Goal: Check status: Check status

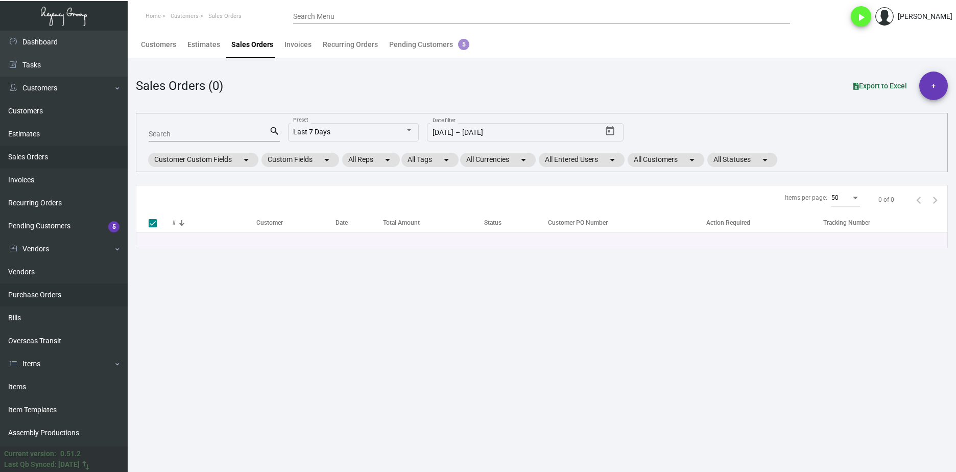
click at [62, 292] on link "Purchase Orders" at bounding box center [64, 294] width 128 height 23
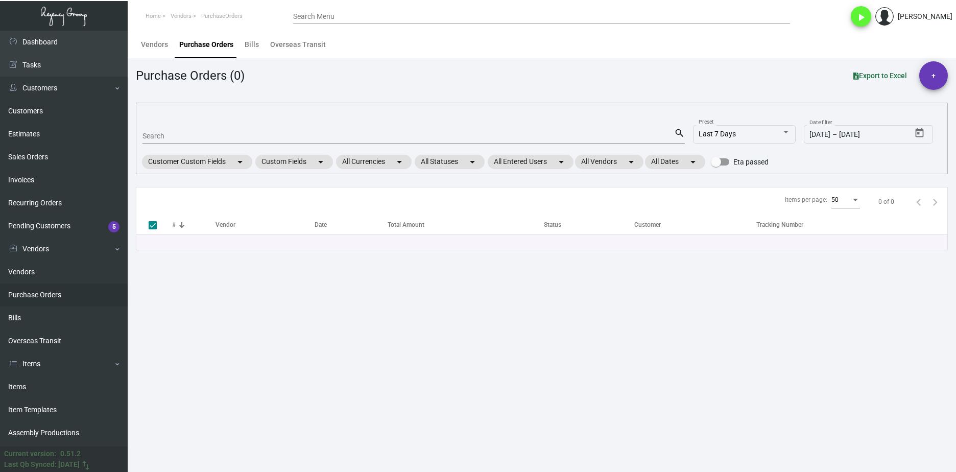
click at [185, 134] on input "Search" at bounding box center [408, 136] width 532 height 8
paste input "82848"
type input "82848"
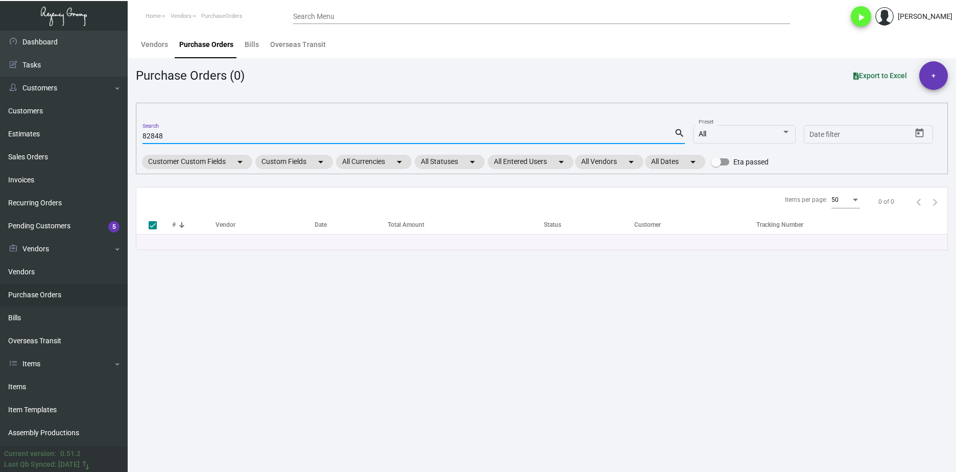
checkbox input "false"
type input "82848"
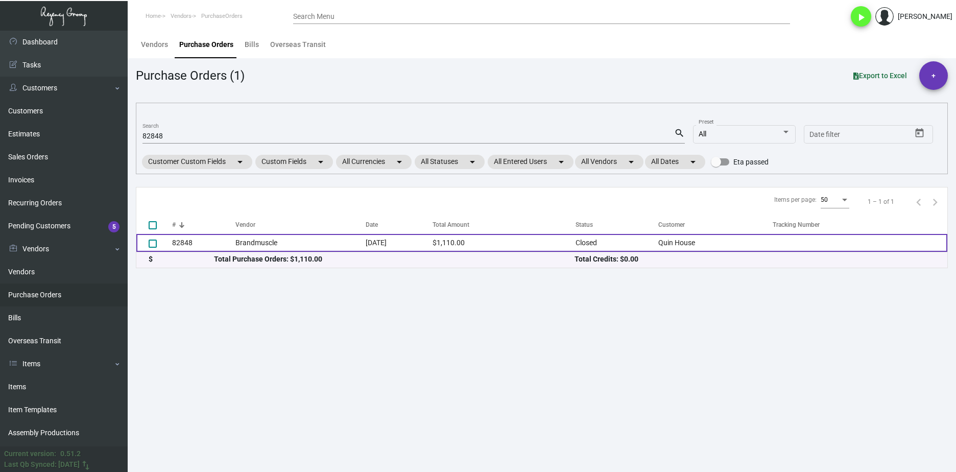
click at [222, 247] on td "82848" at bounding box center [203, 243] width 63 height 18
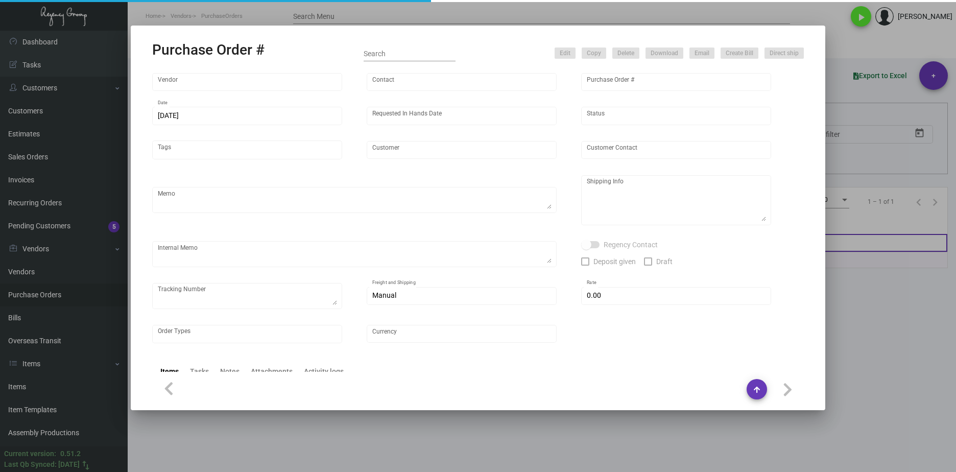
type input "Brandmuscle"
type input "[PERSON_NAME]"
type input "82848"
type input "[DATE]"
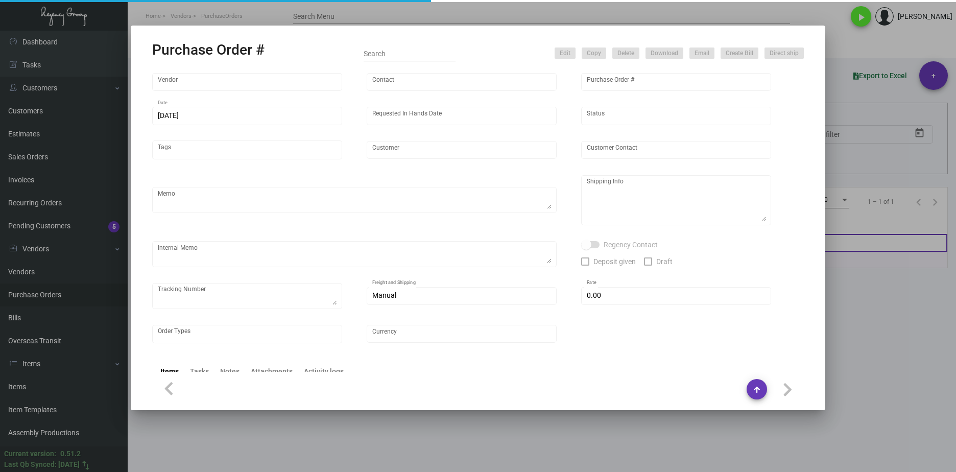
type input "Quin House"
type textarea "Regency Group NJ [PERSON_NAME] [STREET_ADDRESS]"
type textarea "HOLD SHIPPING TO THE HOTEL TILL GIVEN THE GREEN LIGHT"
checkbox input "true"
type input "$ 0.00"
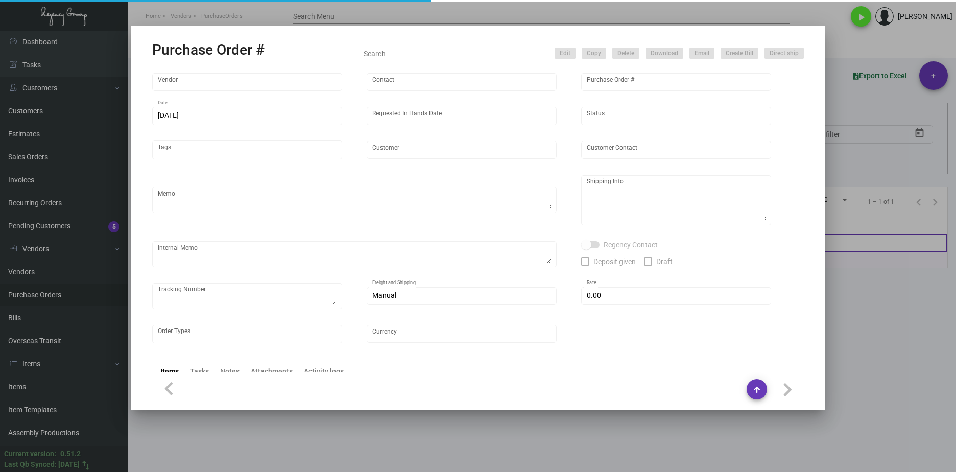
type input "United States Dollar $"
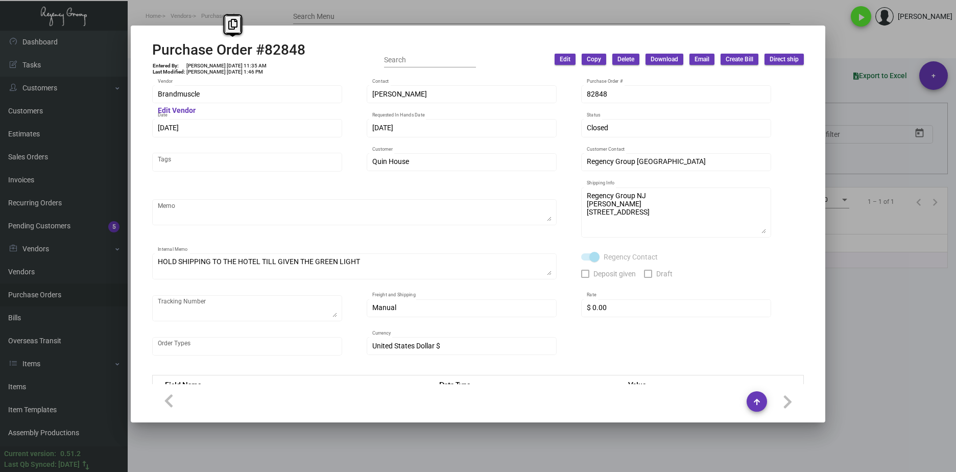
drag, startPoint x: 308, startPoint y: 50, endPoint x: 155, endPoint y: 45, distance: 153.3
click at [155, 45] on div "Purchase Order #82848 Entered By: [PERSON_NAME] [DATE] 11:35 AM Last Modified: …" at bounding box center [478, 59] width 652 height 36
copy h2 "Purchase Order #82848"
click at [109, 93] on div "Purchase Order #82848 Entered By: [PERSON_NAME] [DATE] 11:35 AM Last Modified: …" at bounding box center [478, 236] width 956 height 472
drag, startPoint x: 235, startPoint y: 64, endPoint x: 218, endPoint y: 63, distance: 17.4
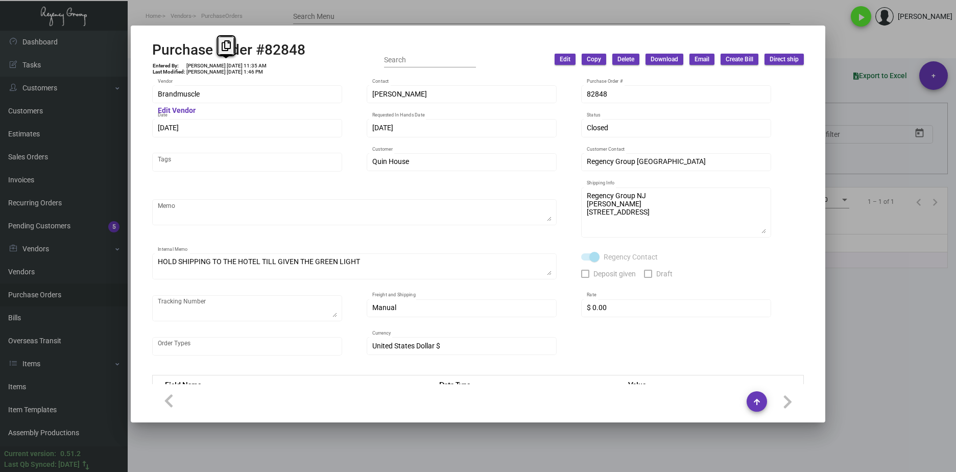
click at [218, 63] on td "[PERSON_NAME] [DATE] 11:35 AM" at bounding box center [226, 66] width 81 height 6
copy td "[DATE]"
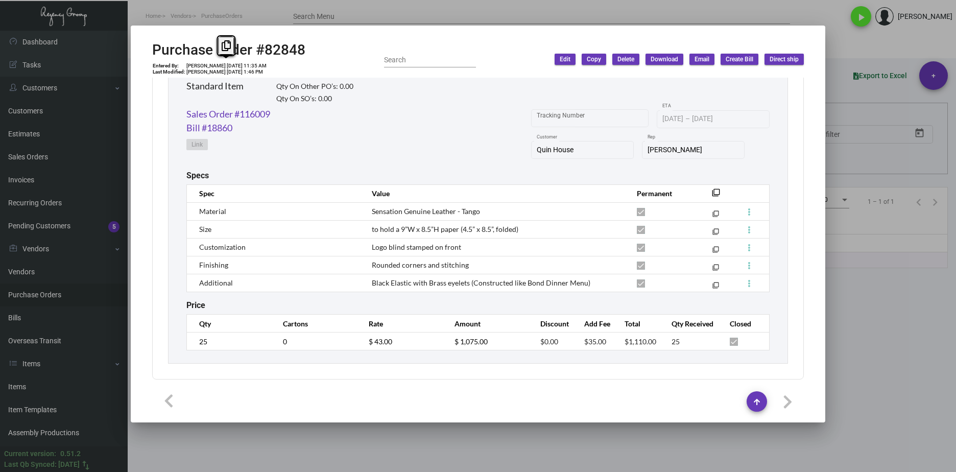
scroll to position [516, 0]
click at [395, 343] on td "$ 43.00" at bounding box center [401, 340] width 86 height 18
click at [364, 341] on td "$ 43.00" at bounding box center [401, 340] width 86 height 18
click at [245, 110] on link "Sales Order #116009" at bounding box center [228, 113] width 84 height 14
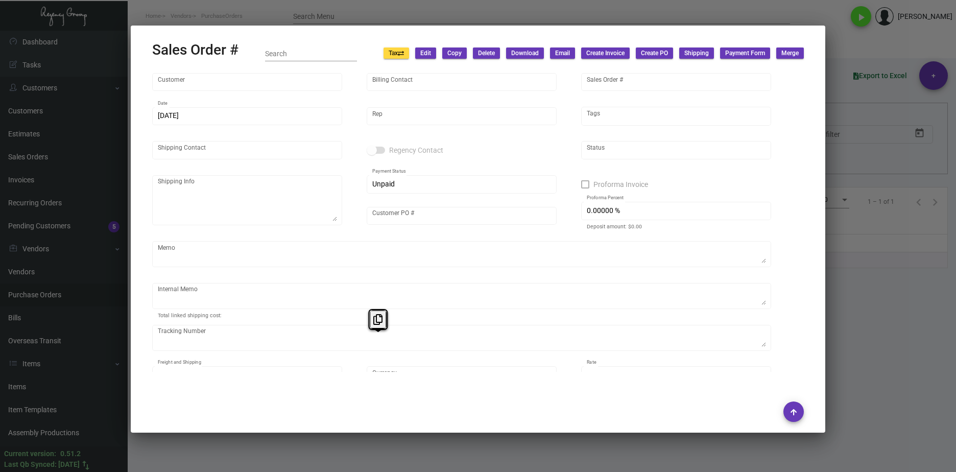
type input "Quin House"
type input "Hexagon Properties c/o [PERSON_NAME]"
type input "116009"
type input "[DATE]"
type input "[PERSON_NAME]"
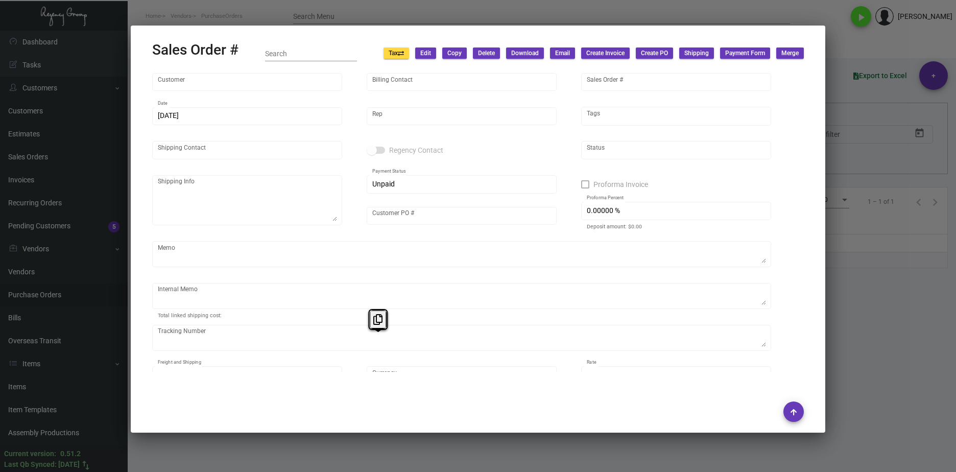
type input "[PERSON_NAME]"
type textarea "Quin House [PERSON_NAME] [STREET_ADDRESS]"
type input "*PENDING*"
checkbox input "true"
type input "39.48345 %"
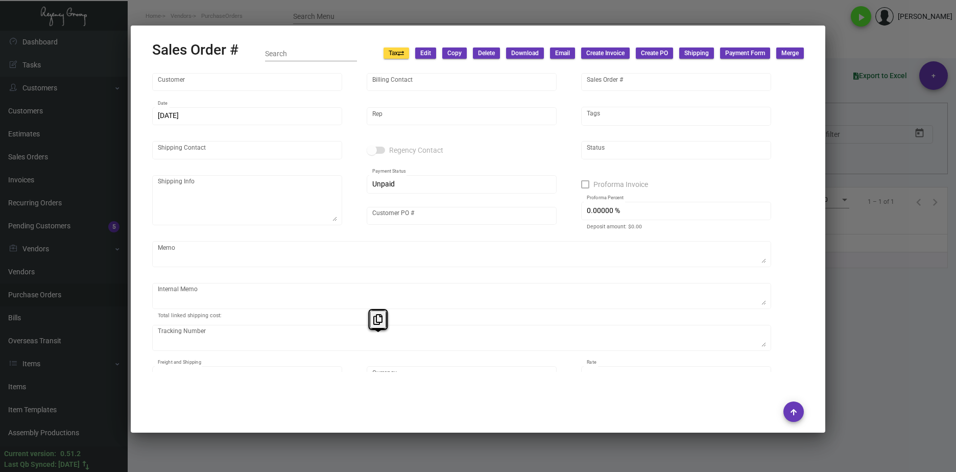
type textarea "HOLD SHIPPING TO THE HOTEL TILL GIVEN THE GREEN LIGHT Door Mats $103.36 cost is…"
type textarea "1Z1AY2760393955332"
type input "United States Dollar $"
type input "$ 0.00"
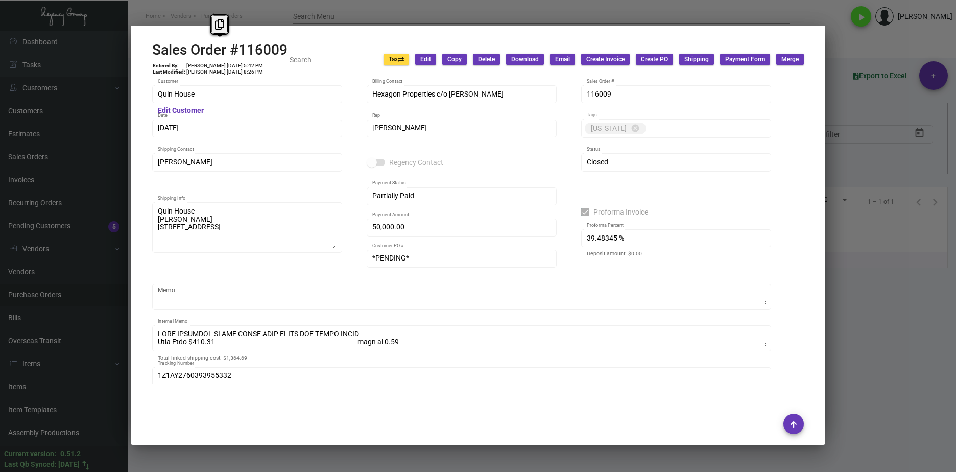
drag, startPoint x: 297, startPoint y: 47, endPoint x: 157, endPoint y: 50, distance: 140.4
click at [157, 50] on div "Sales Order #116009 Entered By: [PERSON_NAME] [DATE] 5:42 PM Last Modified: [PE…" at bounding box center [478, 59] width 652 height 36
drag, startPoint x: 157, startPoint y: 50, endPoint x: 291, endPoint y: 48, distance: 134.3
click at [291, 48] on div "Sales Order #116009 Entered By: [PERSON_NAME] [DATE] 5:42 PM Last Modified: [PE…" at bounding box center [478, 59] width 652 height 36
drag, startPoint x: 282, startPoint y: 47, endPoint x: 155, endPoint y: 46, distance: 127.1
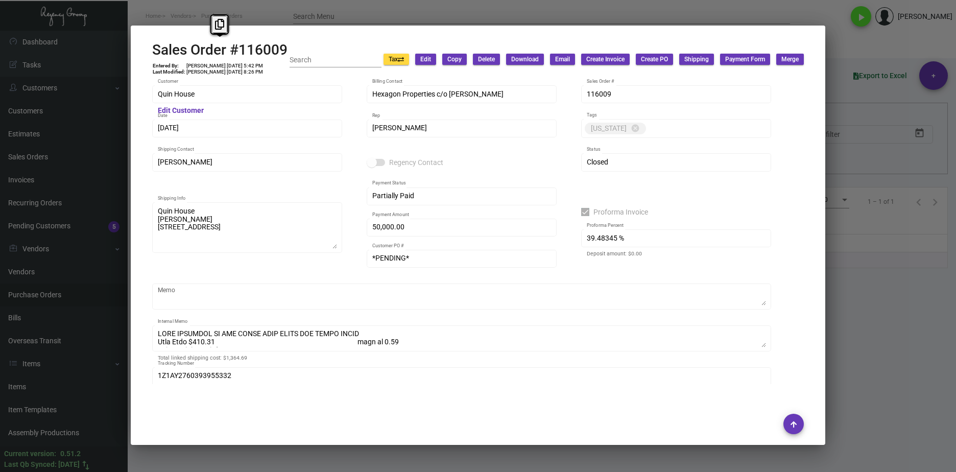
click at [155, 46] on h2 "Sales Order #116009" at bounding box center [219, 49] width 135 height 17
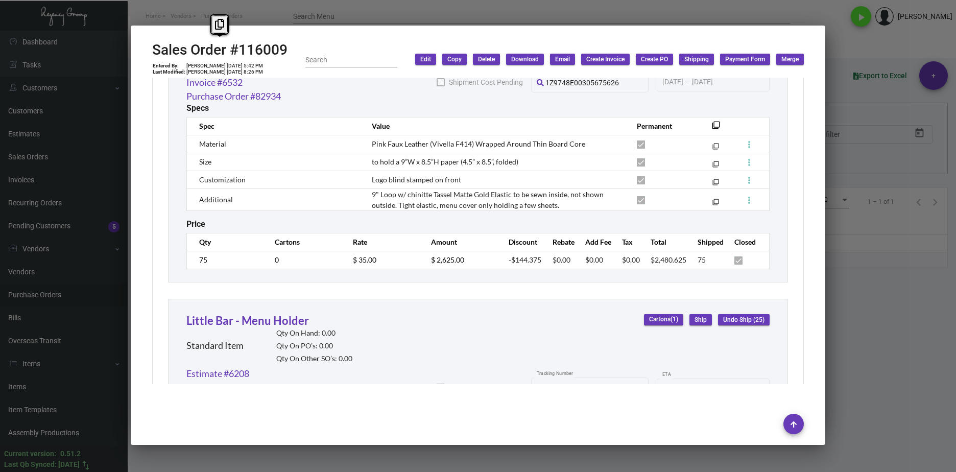
scroll to position [6893, 0]
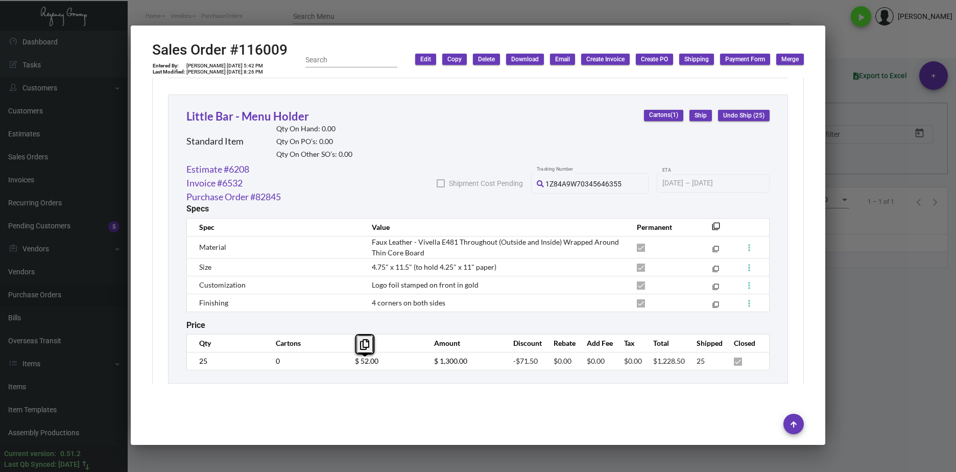
click at [345, 365] on td "$ 52.00" at bounding box center [384, 361] width 79 height 18
click at [349, 22] on div at bounding box center [478, 236] width 956 height 472
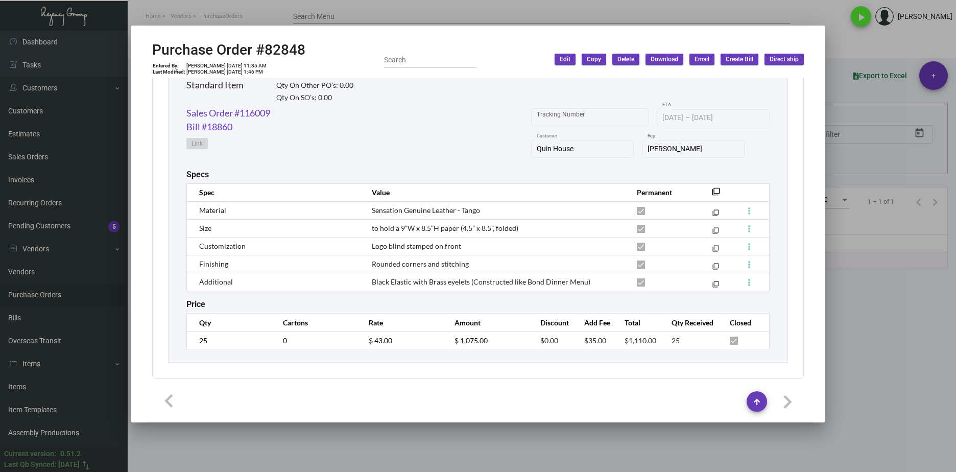
click at [261, 21] on div at bounding box center [478, 236] width 956 height 472
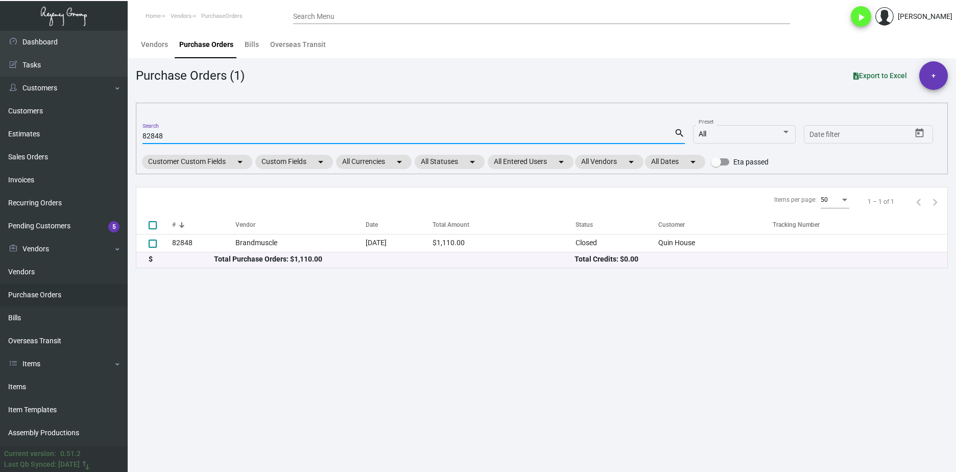
click at [157, 136] on input "82848" at bounding box center [408, 136] width 532 height 8
paste input "3243"
type input "83243"
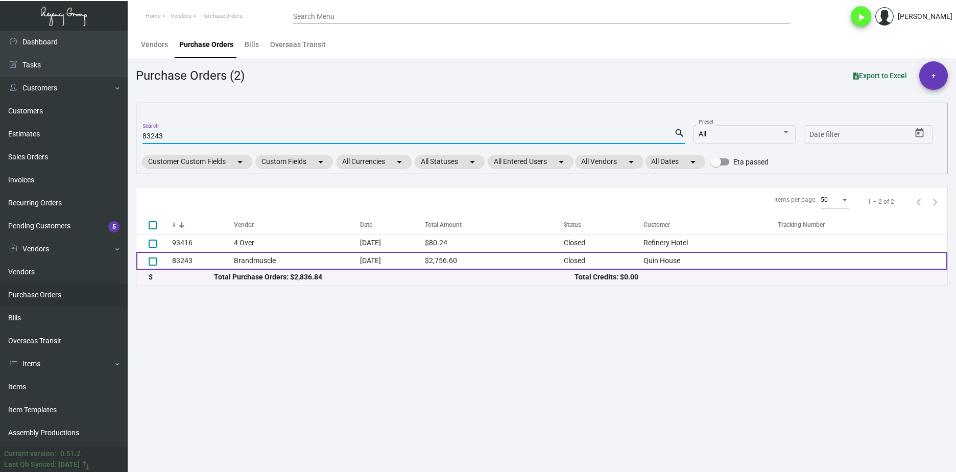
click at [240, 256] on td "Brandmuscle" at bounding box center [297, 261] width 126 height 18
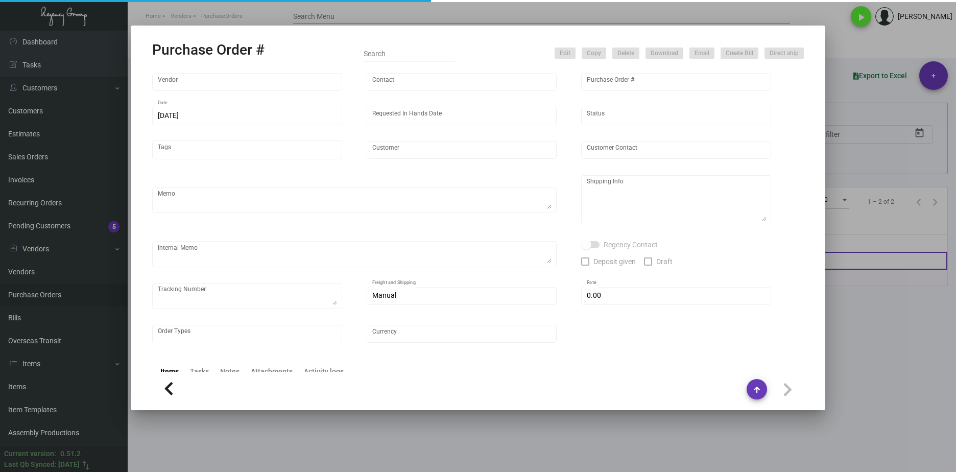
type input "Brandmuscle"
type input "[PERSON_NAME]"
type input "83243"
type input "[DATE]"
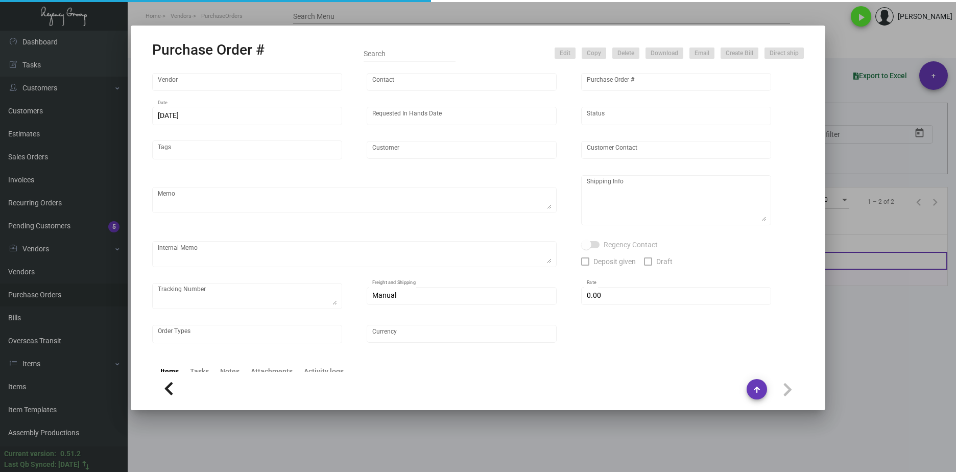
type input "Quin House"
type input "[PERSON_NAME]"
type textarea "Reference Sample from Purchase Order #82666."
type textarea "Quin House [PERSON_NAME] [STREET_ADDRESS]"
type input "$ 0.00"
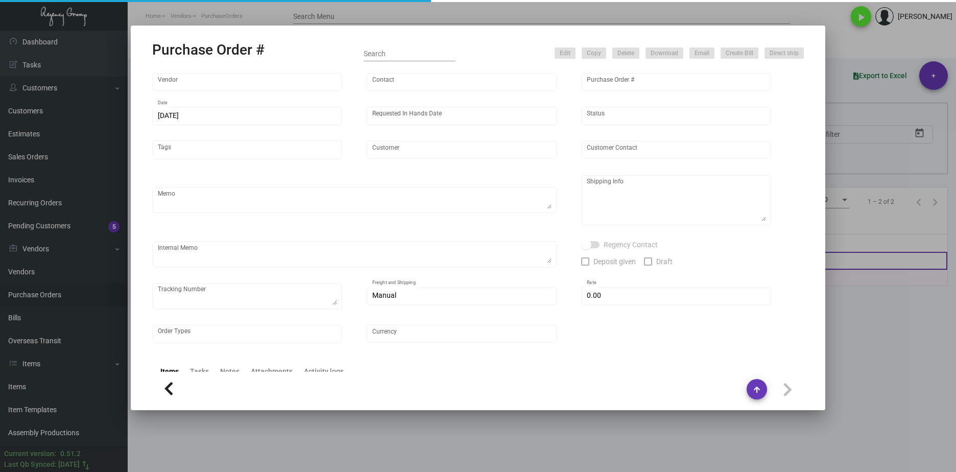
type input "United States Dollar $"
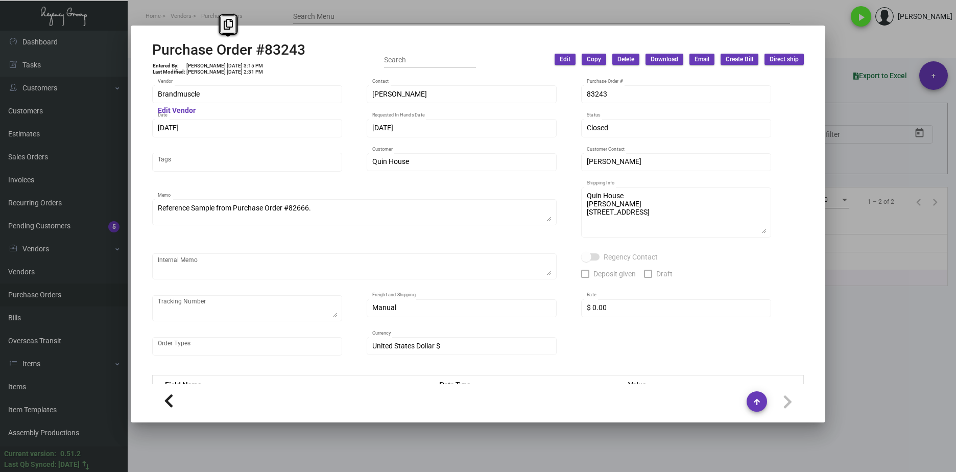
drag, startPoint x: 311, startPoint y: 49, endPoint x: 146, endPoint y: 58, distance: 165.2
click at [146, 58] on mat-dialog-container "Purchase Order #83243 Entered By: [PERSON_NAME] [DATE] 3:15 PM Last Modified: […" at bounding box center [478, 224] width 694 height 397
copy h2 "Purchase Order #83243"
drag, startPoint x: 231, startPoint y: 66, endPoint x: 217, endPoint y: 64, distance: 14.4
click at [217, 64] on td "[PERSON_NAME] [DATE] 3:15 PM" at bounding box center [225, 66] width 78 height 6
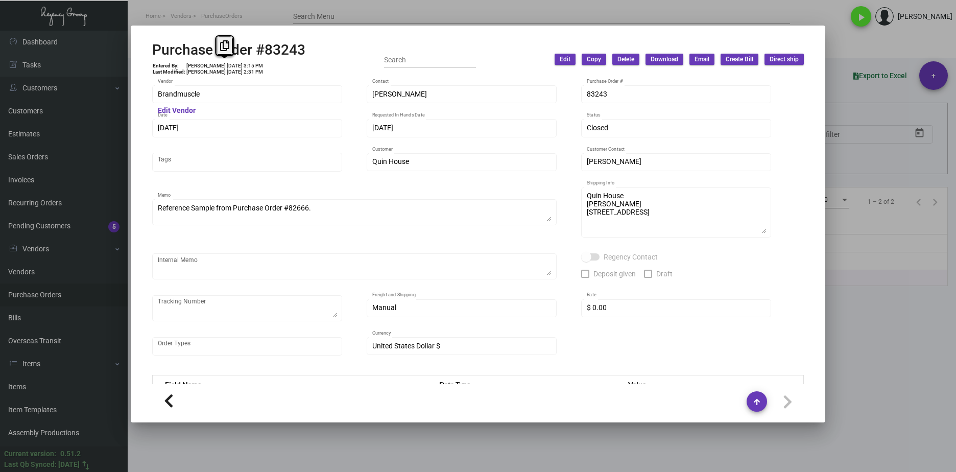
copy td "[DATE]"
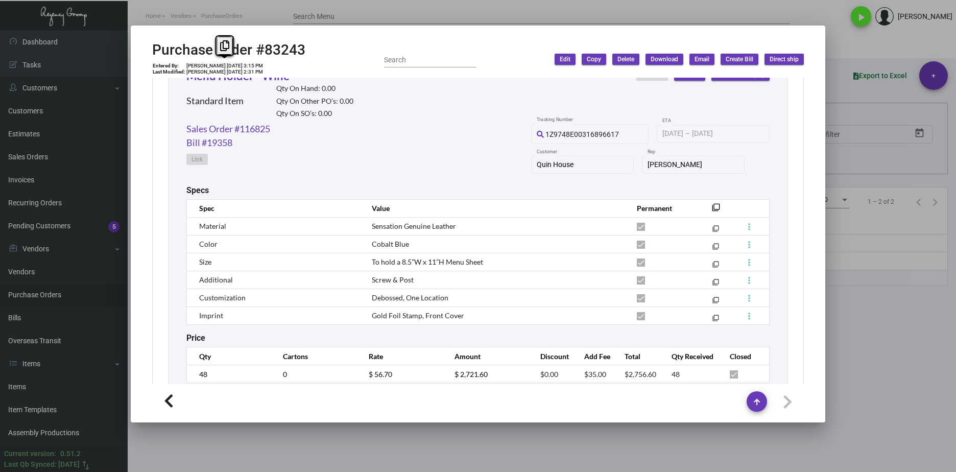
scroll to position [534, 0]
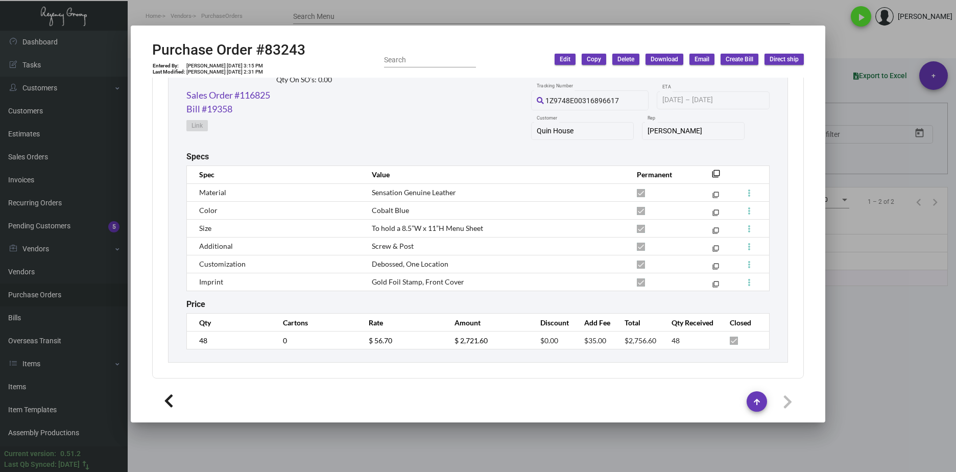
click at [182, 341] on div "Menu Holder - Wine Standard Item Qty On Hand: 0.00 Qty On Other PO’s: 0.00 Qty …" at bounding box center [478, 191] width 620 height 342
click at [359, 343] on td "$ 56.70" at bounding box center [401, 340] width 86 height 18
click at [303, 101] on div "Sales Order #116825 Bill #19358 Link 1Z9748E00316896617 Tracking Number [DATE] …" at bounding box center [477, 119] width 583 height 63
drag, startPoint x: 290, startPoint y: 96, endPoint x: 187, endPoint y: 95, distance: 102.6
click at [187, 95] on div "Sales Order #116825 Bill #19358 Link 1Z9748E00316896617 Tracking Number [DATE] …" at bounding box center [477, 119] width 583 height 63
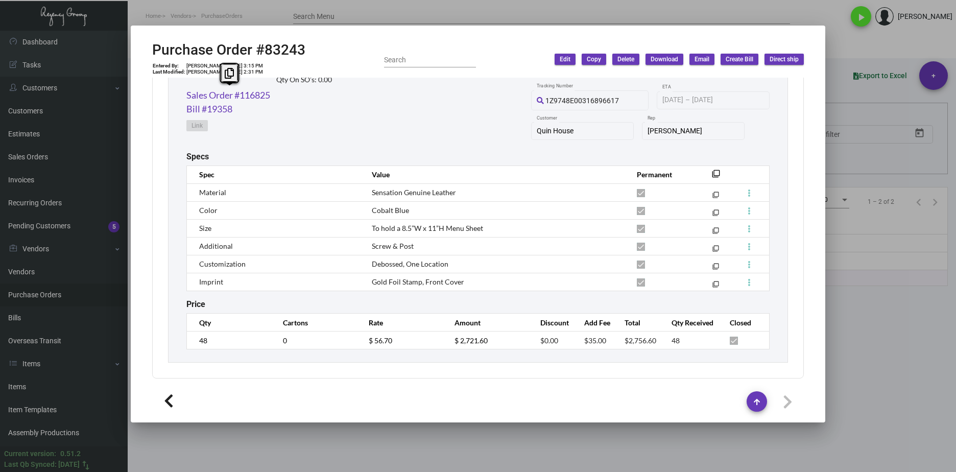
copy link "Sales Order #116825"
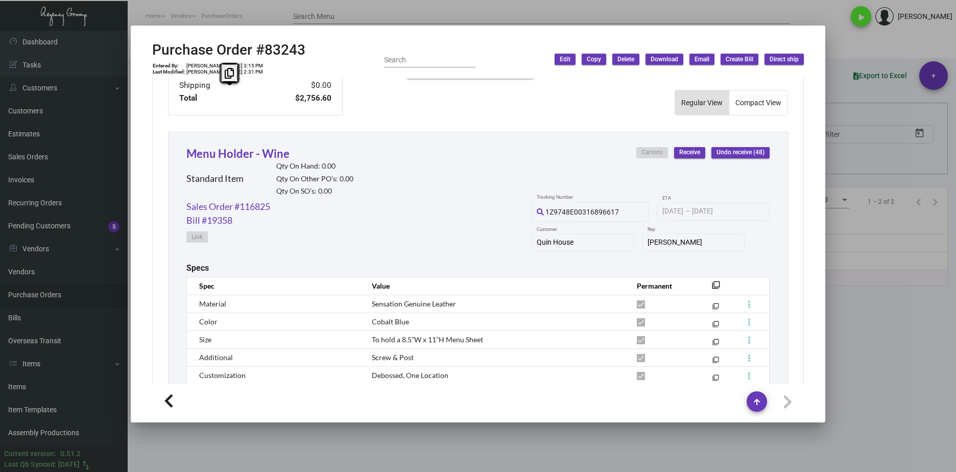
scroll to position [381, 0]
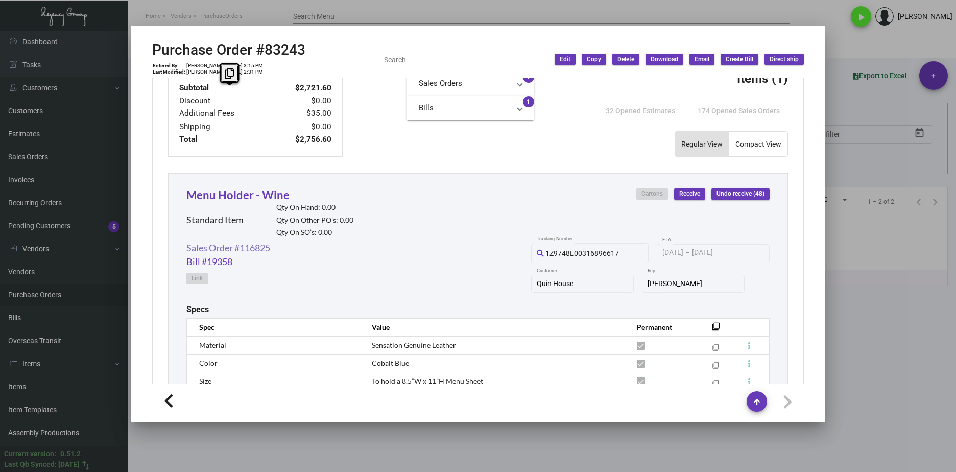
click at [259, 246] on link "Sales Order #116825" at bounding box center [228, 248] width 84 height 14
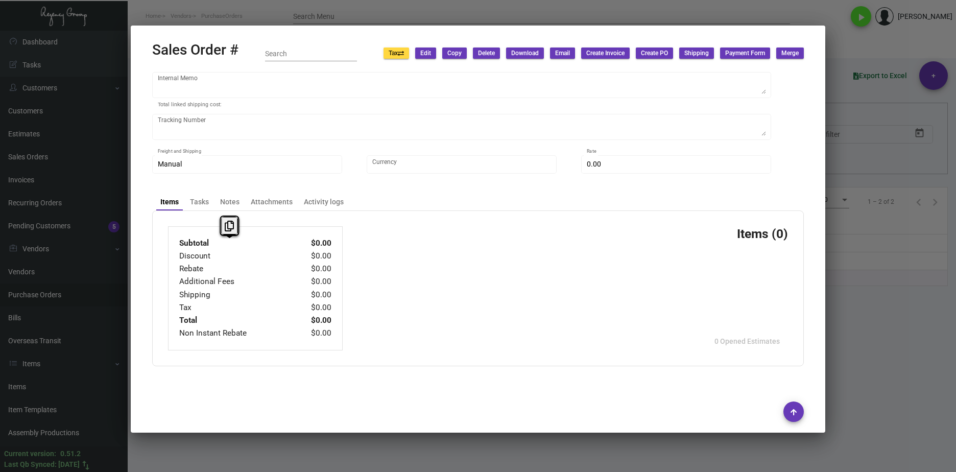
type input "Quin House"
type input "[PERSON_NAME]"
type input "116825"
type input "[DATE]"
type input "[PERSON_NAME]"
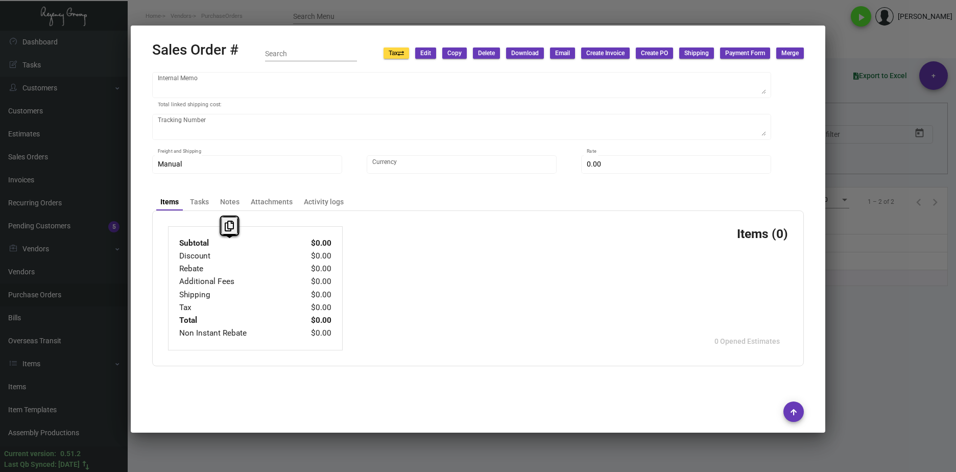
type input "[PERSON_NAME]"
type textarea "Quin House [PERSON_NAME] [STREET_ADDRESS]"
type input "[PERSON_NAME]"
checkbox input "true"
type input "United States Dollar $"
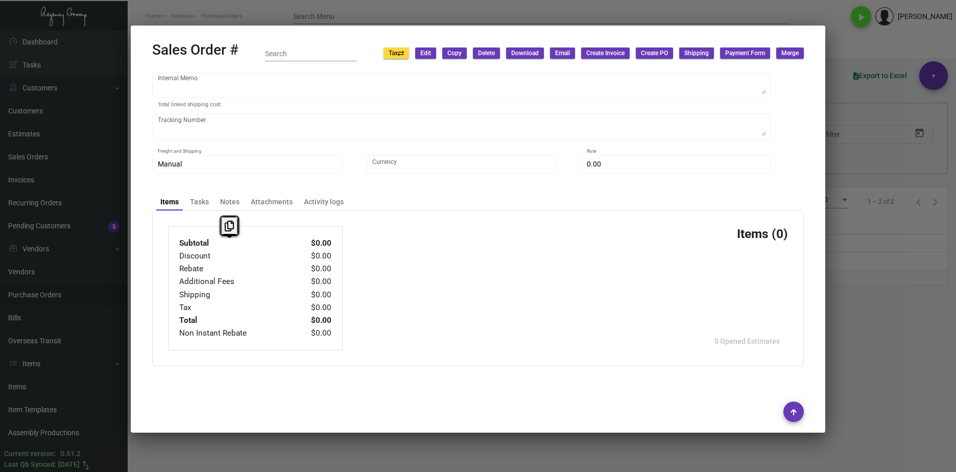
type input "$ 0.00"
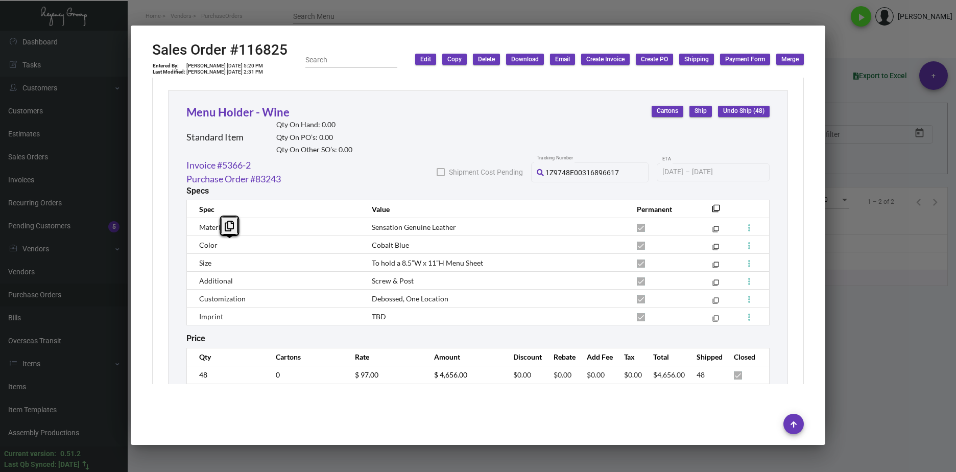
scroll to position [1274, 0]
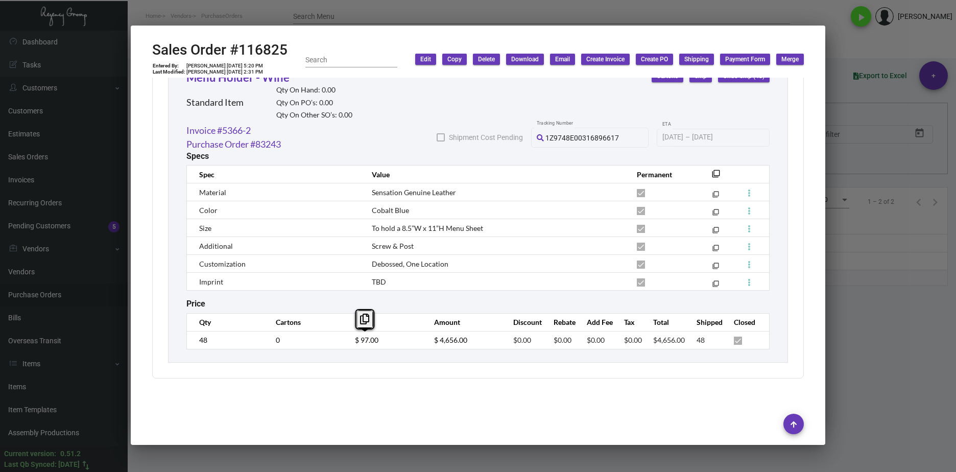
click at [329, 343] on tr "48 0 $ 97.00 $ 4,656.00 $0.00 $0.00 $0.00 $0.00 $4,656.00 48" at bounding box center [478, 340] width 583 height 18
click at [924, 304] on div at bounding box center [478, 236] width 956 height 472
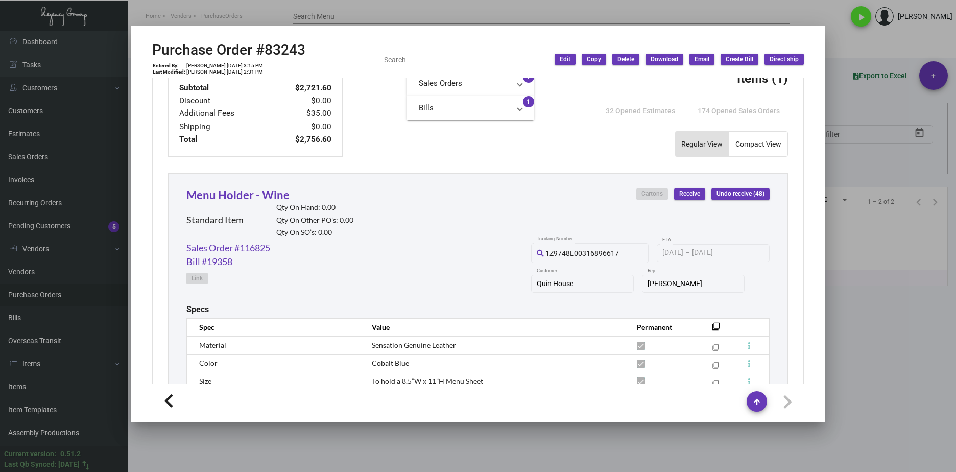
click at [864, 355] on div at bounding box center [478, 236] width 956 height 472
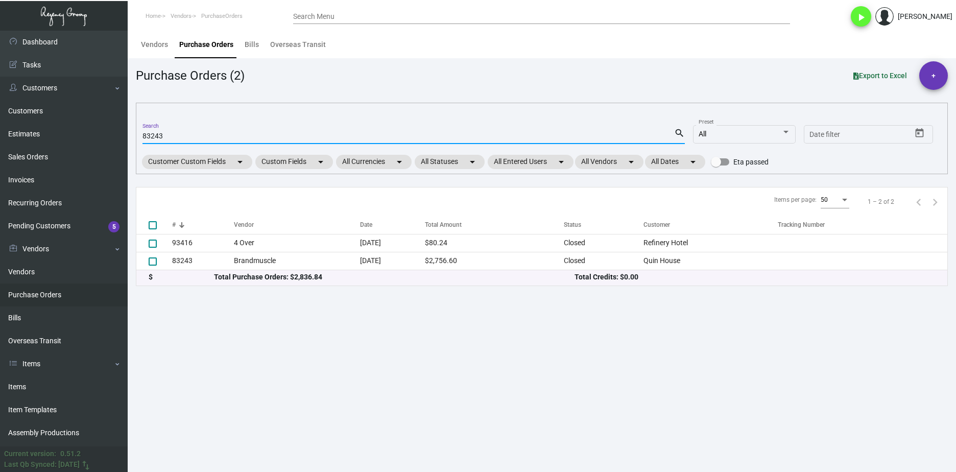
click at [161, 137] on input "83243" at bounding box center [408, 136] width 532 height 8
paste input "2848"
type input "82848"
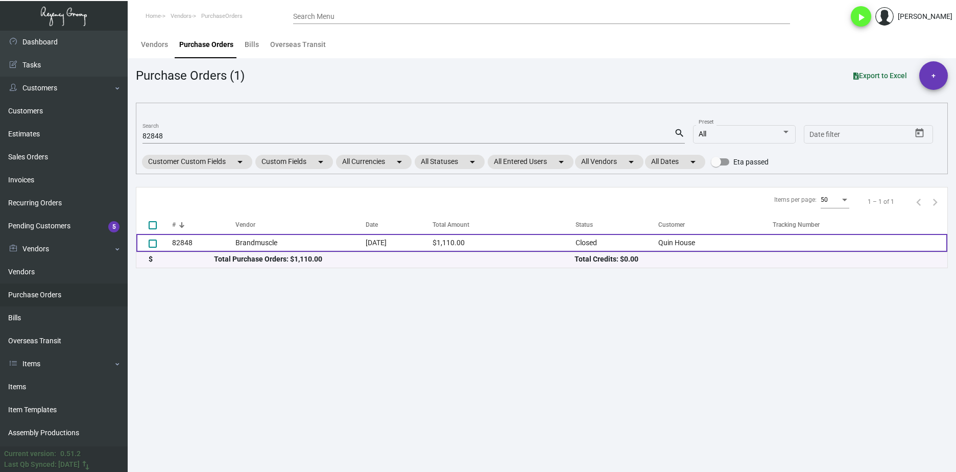
click at [284, 239] on td "Brandmuscle" at bounding box center [300, 243] width 130 height 18
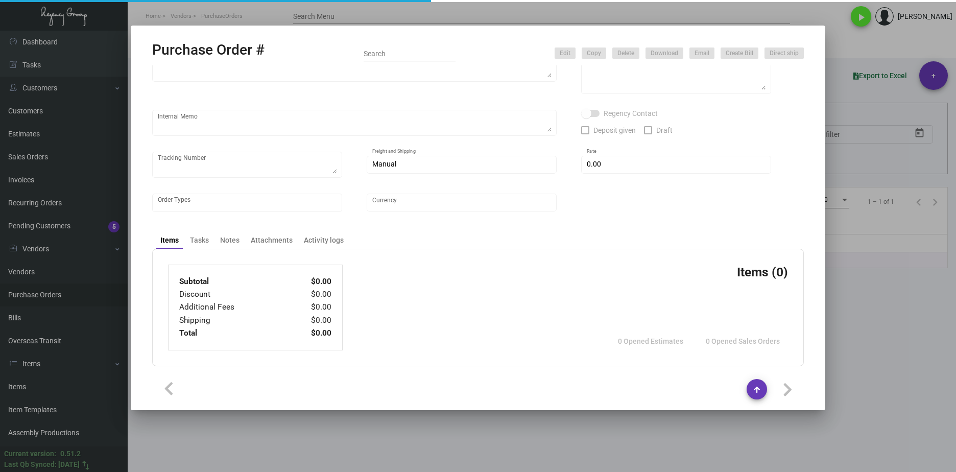
type input "Brandmuscle"
type input "[PERSON_NAME]"
type input "82848"
type input "[DATE]"
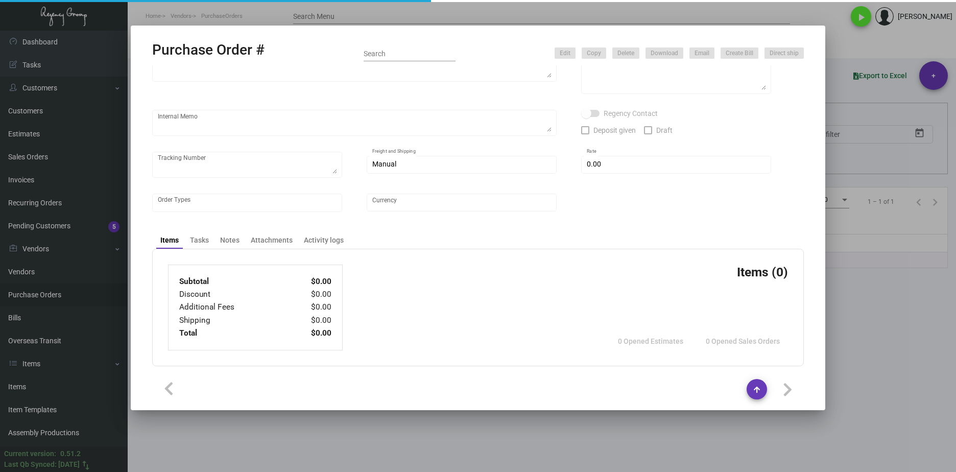
type input "Quin House"
type textarea "Regency Group NJ [PERSON_NAME] [STREET_ADDRESS]"
type textarea "HOLD SHIPPING TO THE HOTEL TILL GIVEN THE GREEN LIGHT"
checkbox input "true"
type input "$ 0.00"
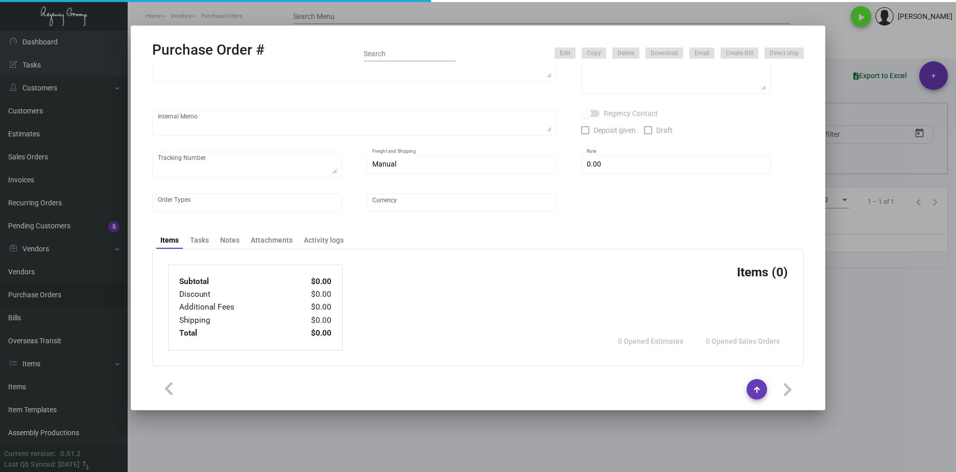
type input "United States Dollar $"
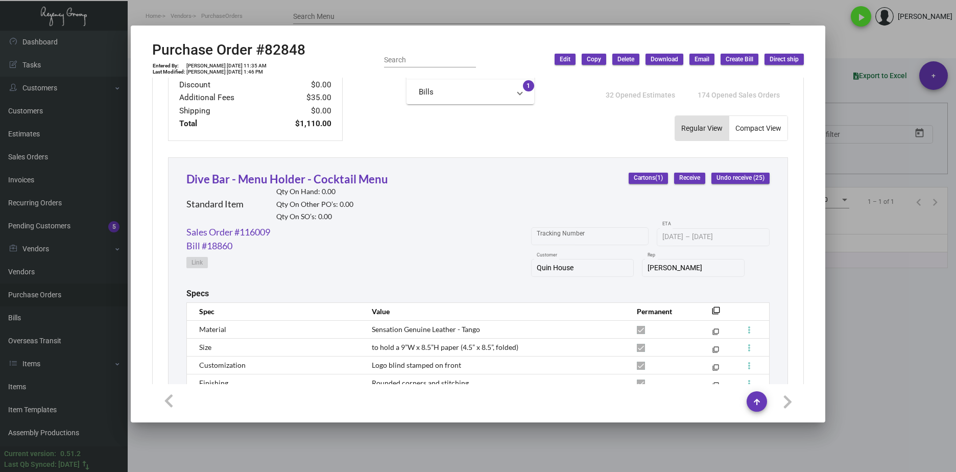
scroll to position [415, 0]
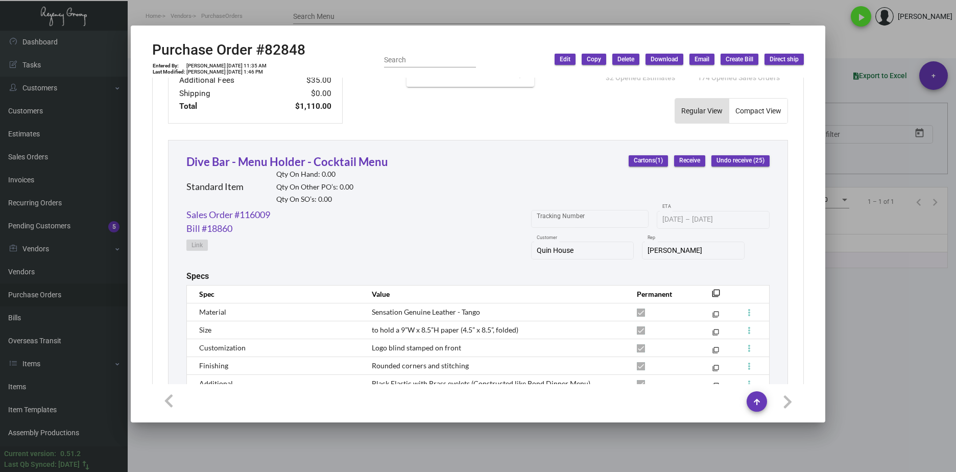
click at [929, 331] on div at bounding box center [478, 236] width 956 height 472
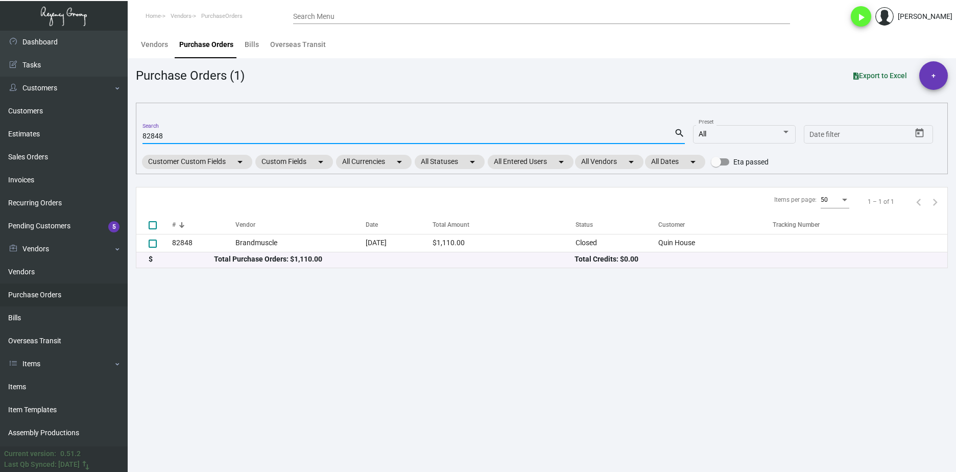
click at [154, 137] on input "82848" at bounding box center [408, 136] width 532 height 8
paste input "PO82845"
type input "PO82845"
checkbox input "true"
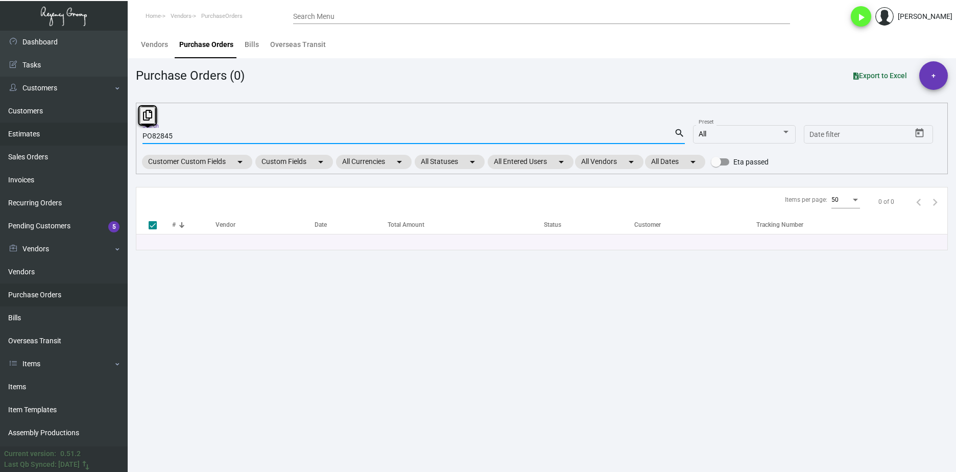
drag, startPoint x: 152, startPoint y: 136, endPoint x: 121, endPoint y: 135, distance: 31.2
click at [121, 135] on div "Dashboard Dashboard Tasks Customers Customers Estimates Sales Orders Invoices R…" at bounding box center [478, 251] width 956 height 441
type input "82845"
checkbox input "false"
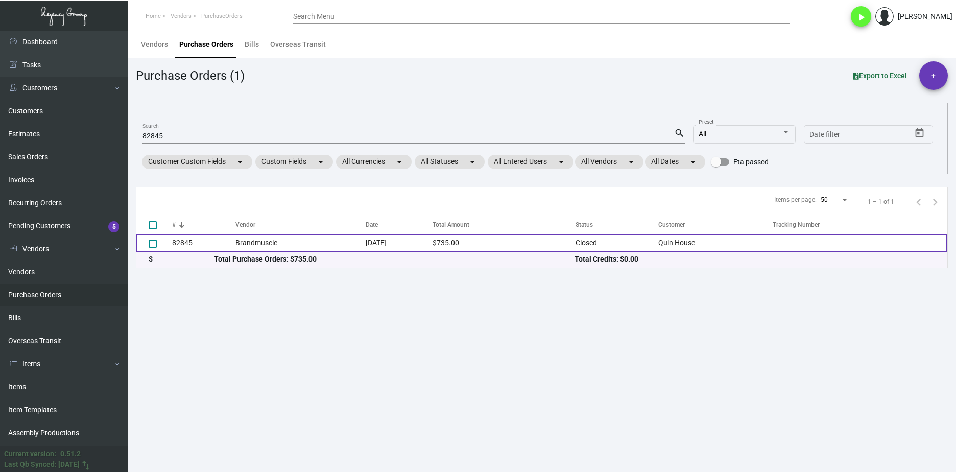
click at [224, 245] on td "82845" at bounding box center [203, 243] width 63 height 18
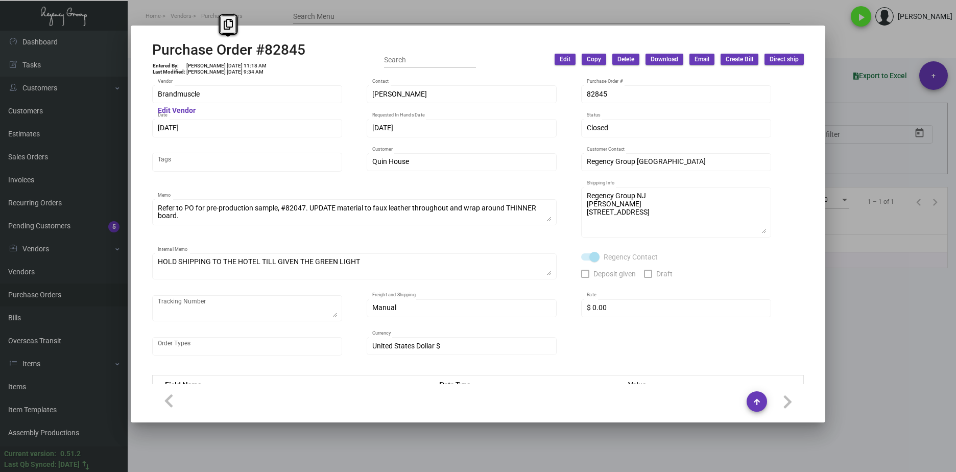
drag, startPoint x: 314, startPoint y: 49, endPoint x: 150, endPoint y: 52, distance: 164.4
click at [150, 52] on mat-dialog-container "Purchase Order #82845 Entered By: [PERSON_NAME] [DATE] 11:18 AM Last Modified: …" at bounding box center [478, 224] width 694 height 397
copy h2 "Purchase Order #82845"
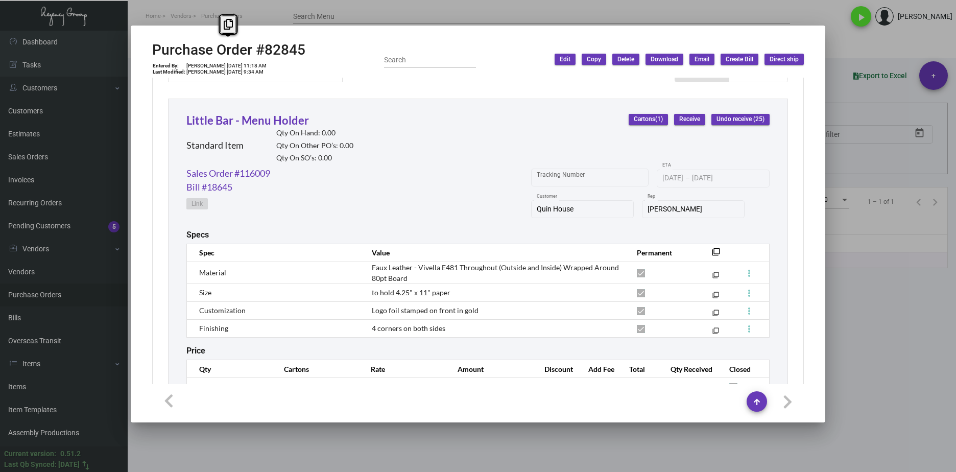
scroll to position [502, 0]
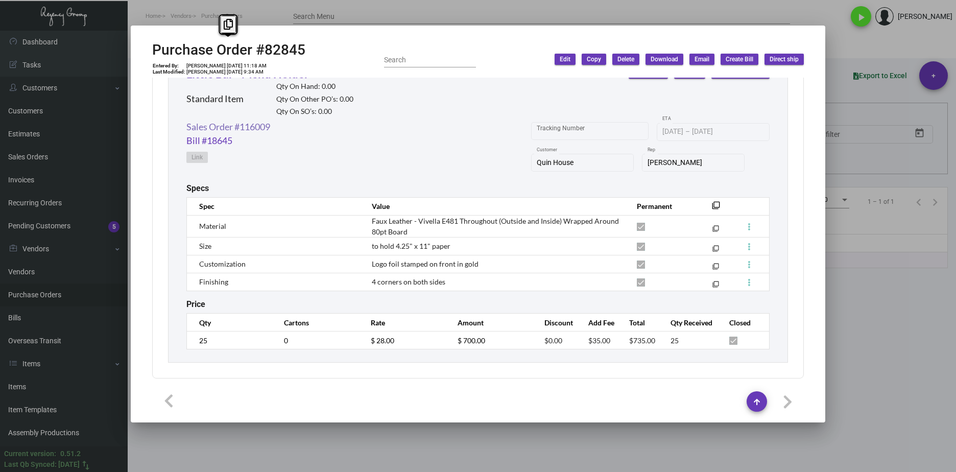
click at [246, 125] on link "Sales Order #116009" at bounding box center [228, 127] width 84 height 14
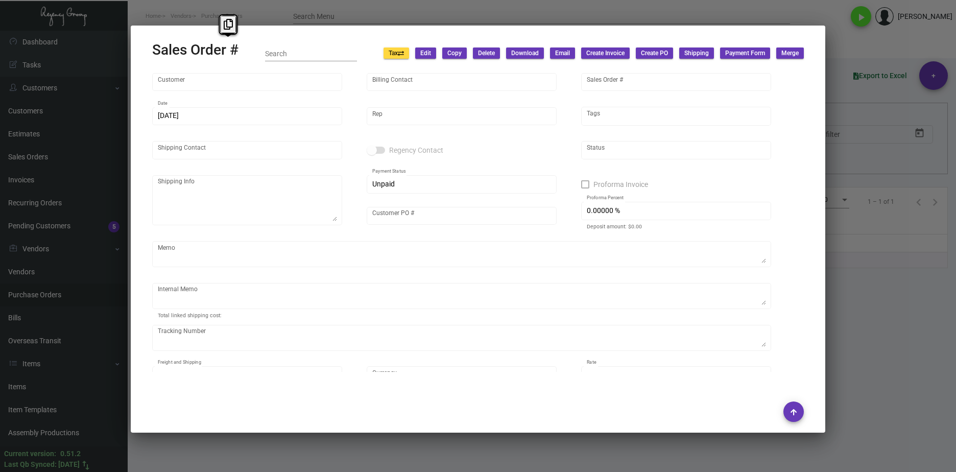
type input "Quin House"
type input "Hexagon Properties c/o [PERSON_NAME]"
type input "116009"
type input "[DATE]"
type input "[PERSON_NAME]"
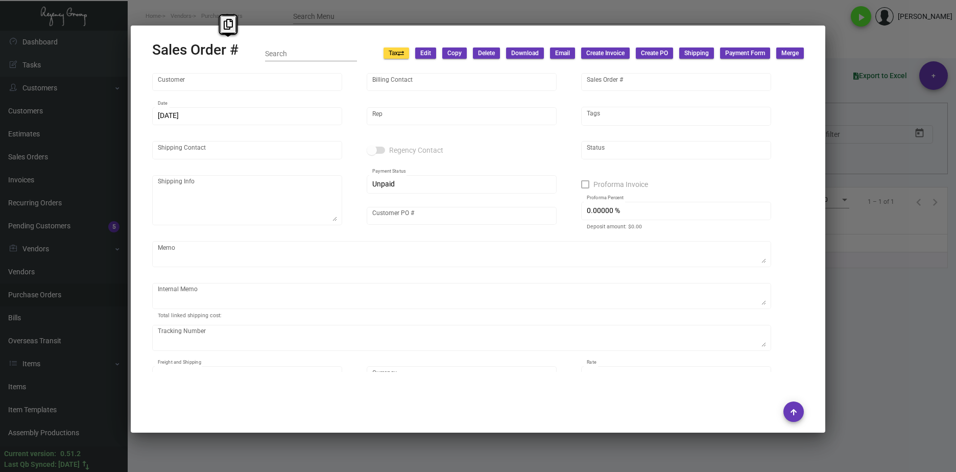
type input "[PERSON_NAME]"
type textarea "Quin House [PERSON_NAME] [STREET_ADDRESS]"
type input "*PENDING*"
checkbox input "true"
type input "39.48345 %"
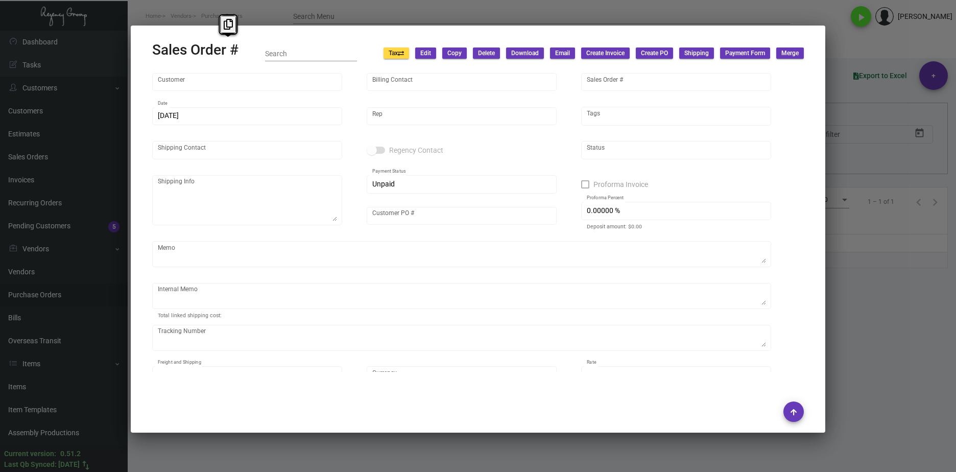
type textarea "HOLD SHIPPING TO THE HOTEL TILL GIVEN THE GREEN LIGHT Door Mats $103.36 cost is…"
type textarea "1Z1AY2760393955332"
type input "United States Dollar $"
type input "$ 0.00"
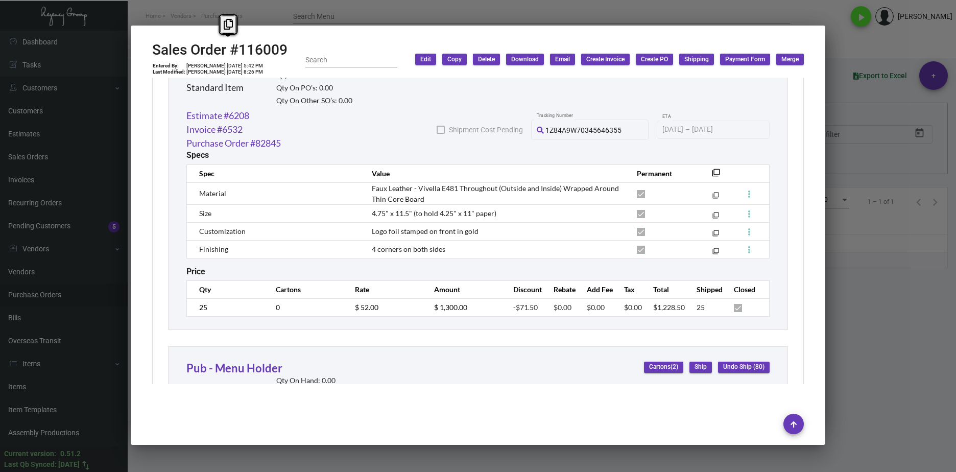
scroll to position [6995, 0]
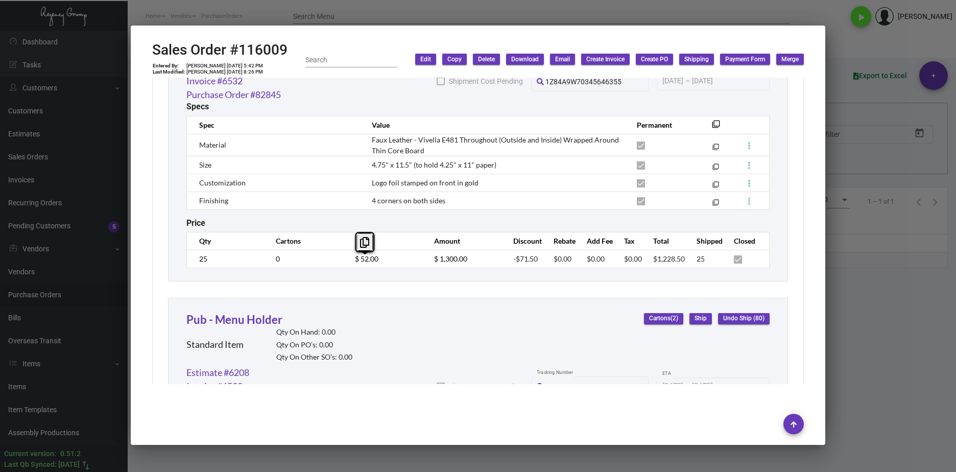
click at [349, 263] on td "$ 52.00" at bounding box center [384, 259] width 79 height 18
drag, startPoint x: 865, startPoint y: 362, endPoint x: 274, endPoint y: 132, distance: 634.2
click at [865, 362] on div at bounding box center [478, 236] width 956 height 472
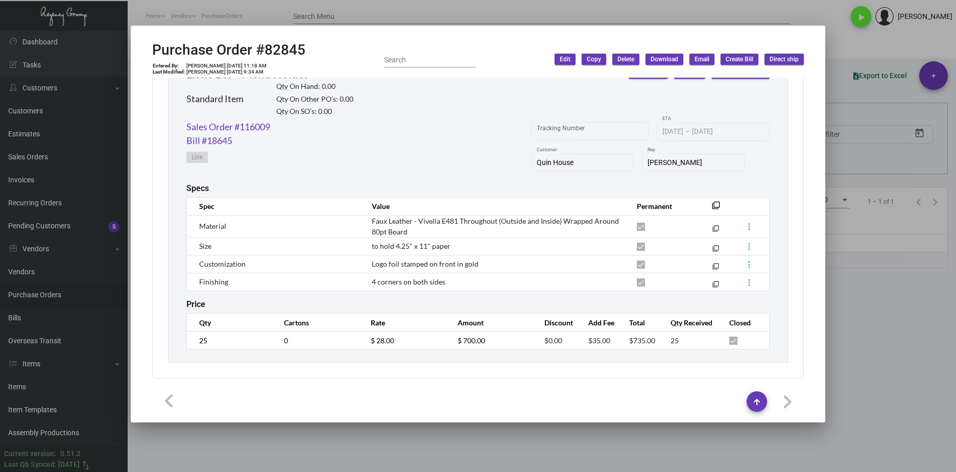
click at [846, 371] on div at bounding box center [478, 236] width 956 height 472
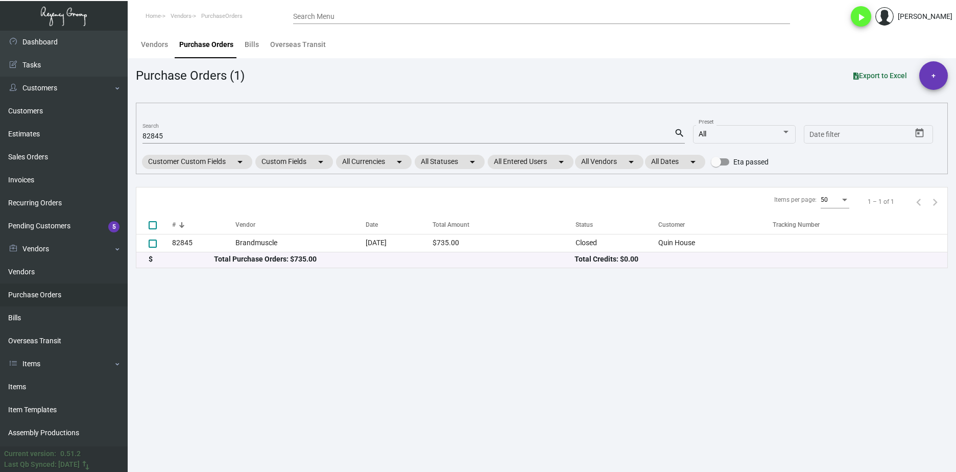
click at [157, 133] on input "82845" at bounding box center [408, 136] width 532 height 8
click at [156, 133] on input "82845" at bounding box center [408, 136] width 532 height 8
paste input "8"
type input "82848"
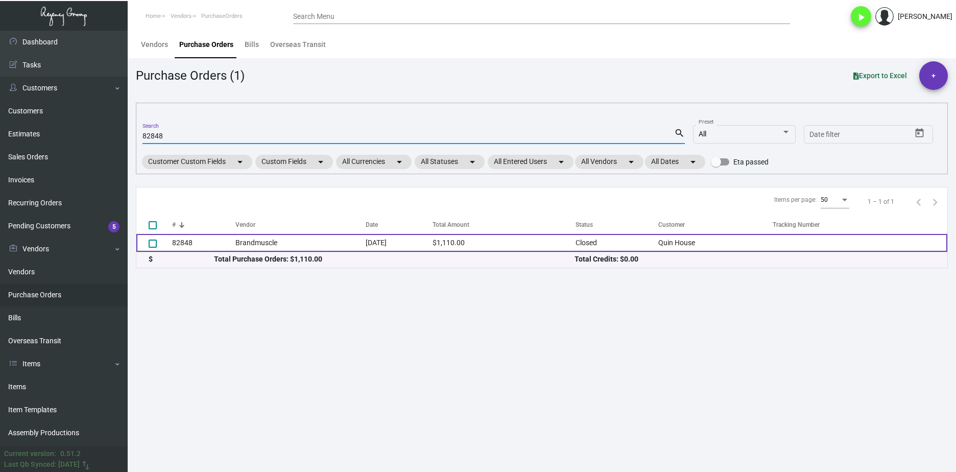
click at [259, 243] on td "Brandmuscle" at bounding box center [300, 243] width 130 height 18
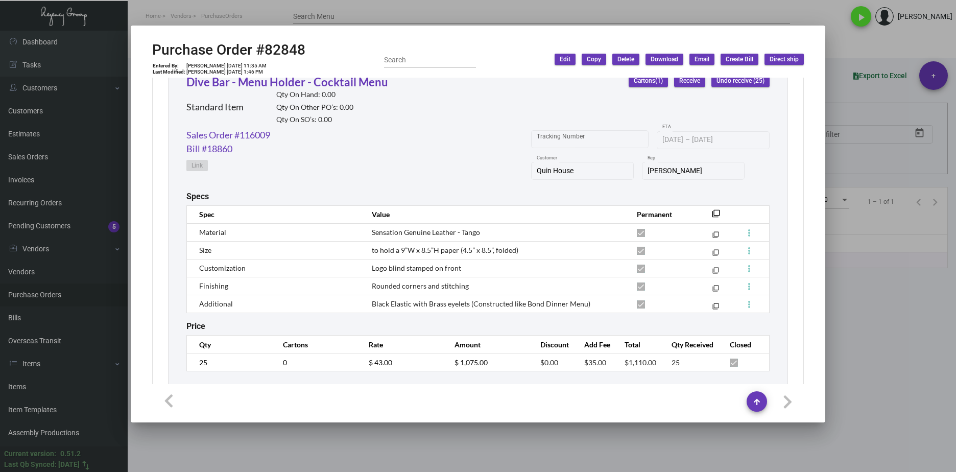
scroll to position [516, 0]
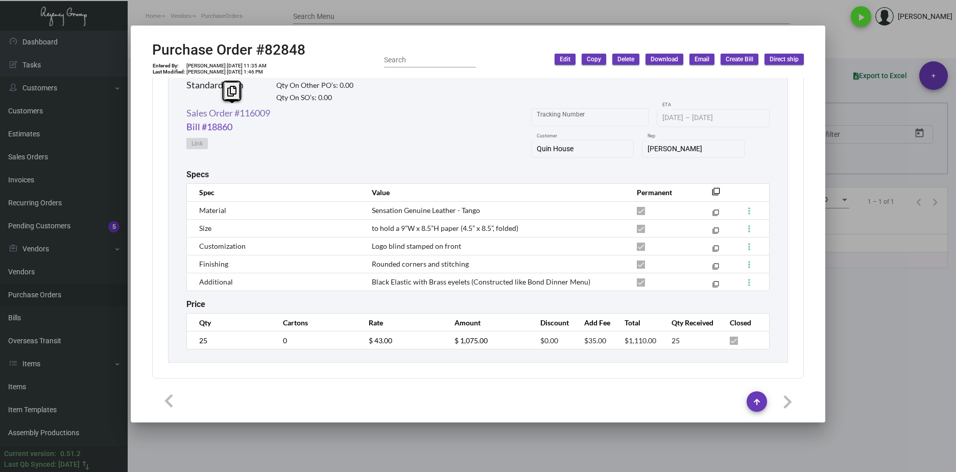
drag, startPoint x: 290, startPoint y: 110, endPoint x: 187, endPoint y: 110, distance: 102.6
click at [187, 110] on div "Sales Order #116009 Bill #18860 Link Tracking Number [DATE] [DATE] – [DATE] ETA…" at bounding box center [477, 137] width 583 height 63
copy link "Sales Order #116009"
click at [258, 114] on link "Sales Order #116009" at bounding box center [228, 113] width 84 height 14
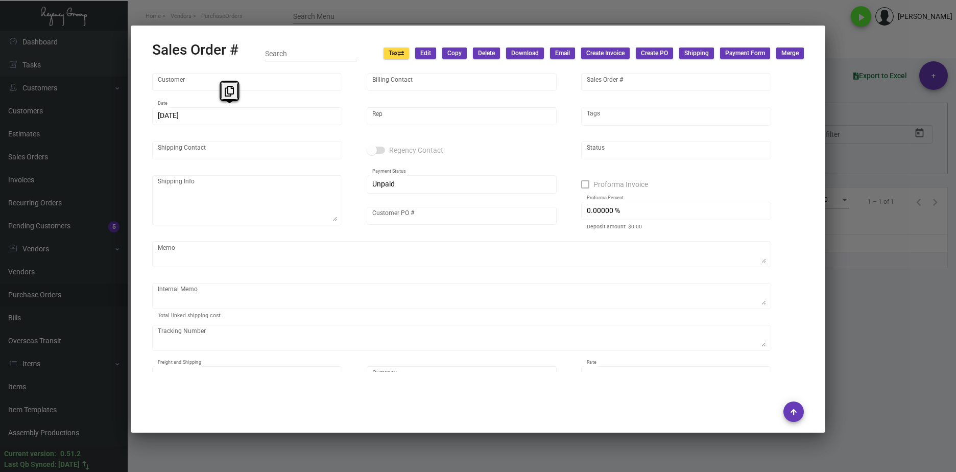
type input "Quin House"
type input "Hexagon Properties c/o [PERSON_NAME]"
type input "116009"
type input "[DATE]"
type input "[PERSON_NAME]"
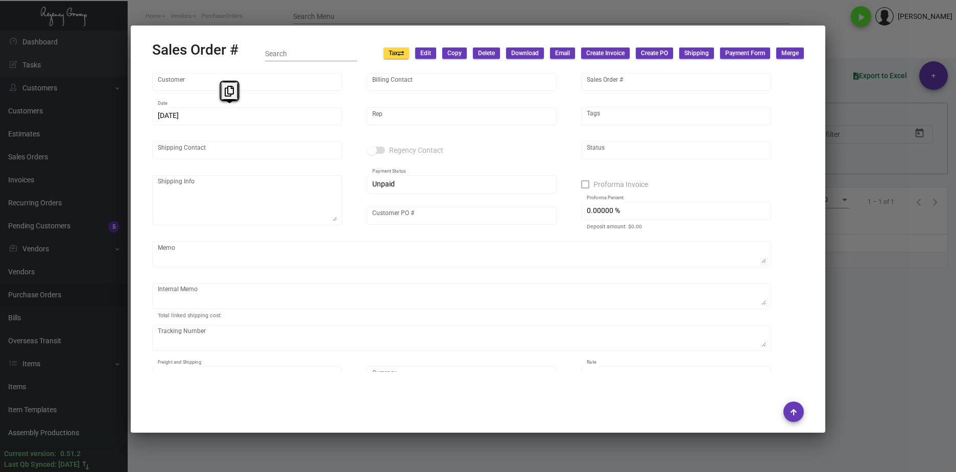
type input "[PERSON_NAME]"
type textarea "Quin House [PERSON_NAME] [STREET_ADDRESS]"
type input "*PENDING*"
checkbox input "true"
type input "39.48345 %"
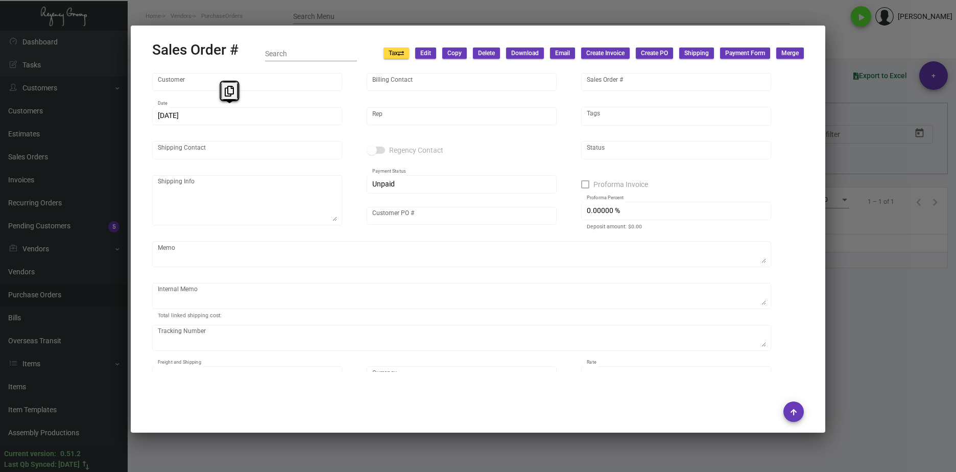
type textarea "HOLD SHIPPING TO THE HOTEL TILL GIVEN THE GREEN LIGHT Door Mats $103.36 cost is…"
type textarea "1Z1AY2760393955332"
type input "United States Dollar $"
type input "$ 0.00"
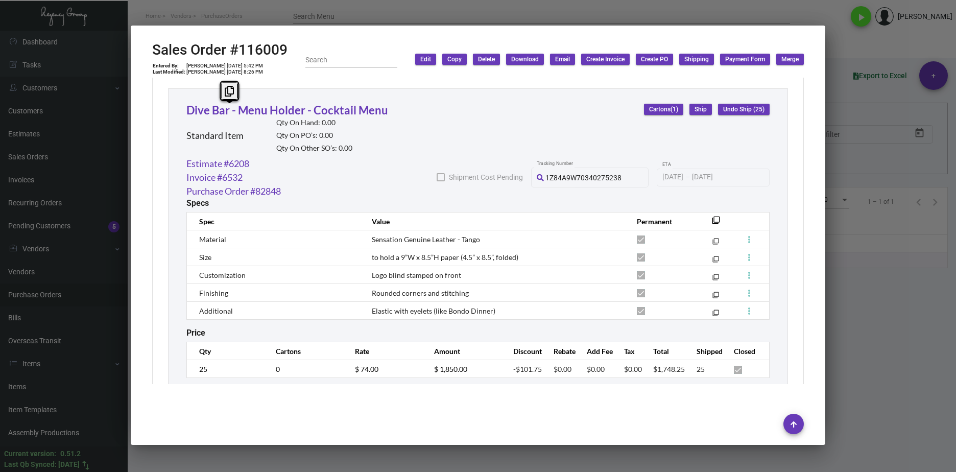
scroll to position [7522, 0]
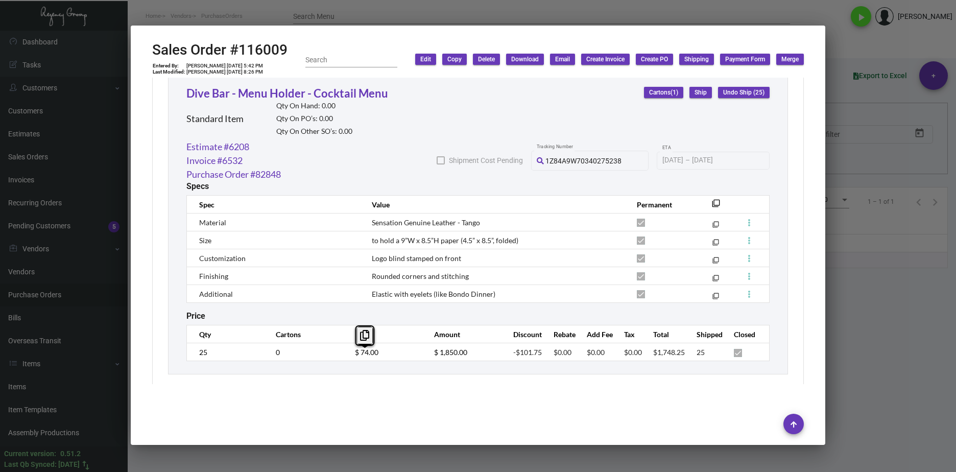
click at [325, 344] on table "Qty Cartons Rate Amount Discount Rebate Add Fee Tax Total Shipped Closed 25 0 $…" at bounding box center [477, 343] width 583 height 36
drag, startPoint x: 884, startPoint y: 352, endPoint x: 935, endPoint y: 354, distance: 51.1
click at [884, 352] on div at bounding box center [478, 236] width 956 height 472
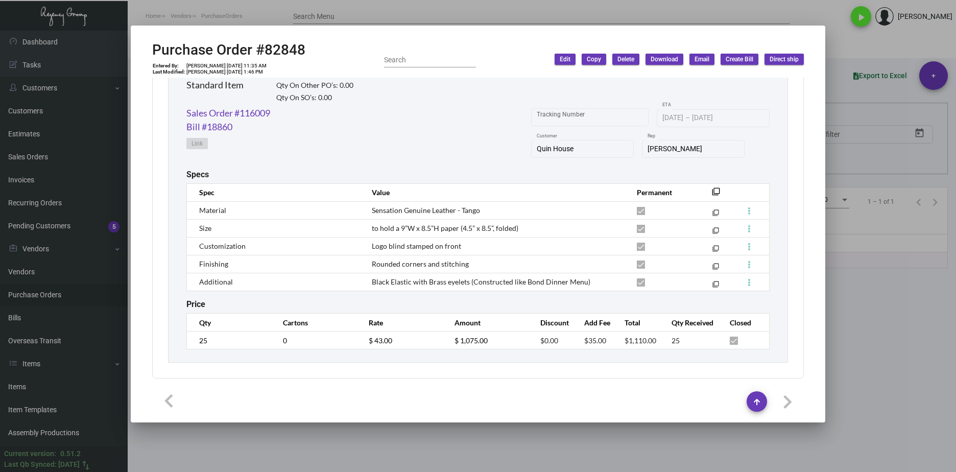
click at [855, 391] on div at bounding box center [478, 236] width 956 height 472
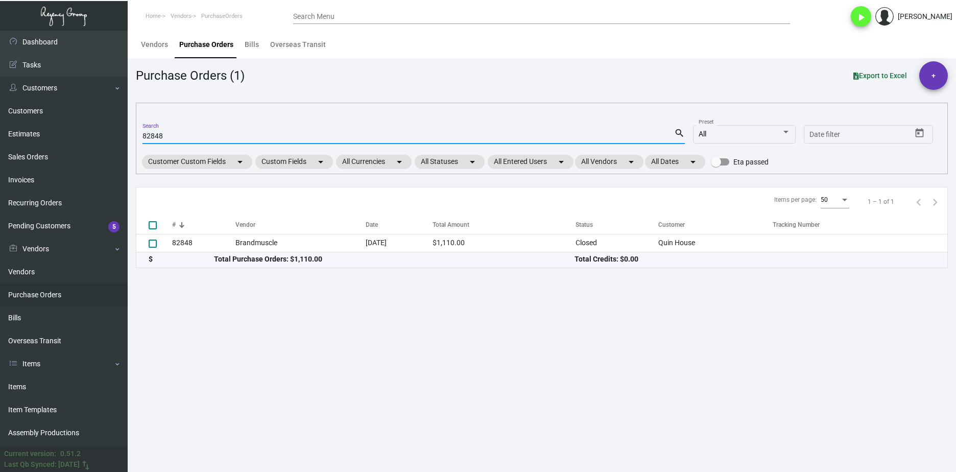
click at [153, 135] on input "82848" at bounding box center [408, 136] width 532 height 8
paste input "740"
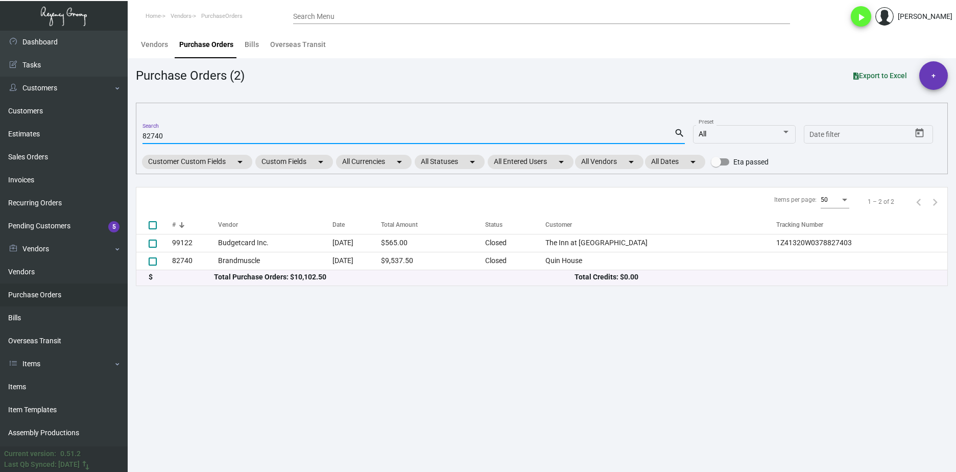
type input "82740"
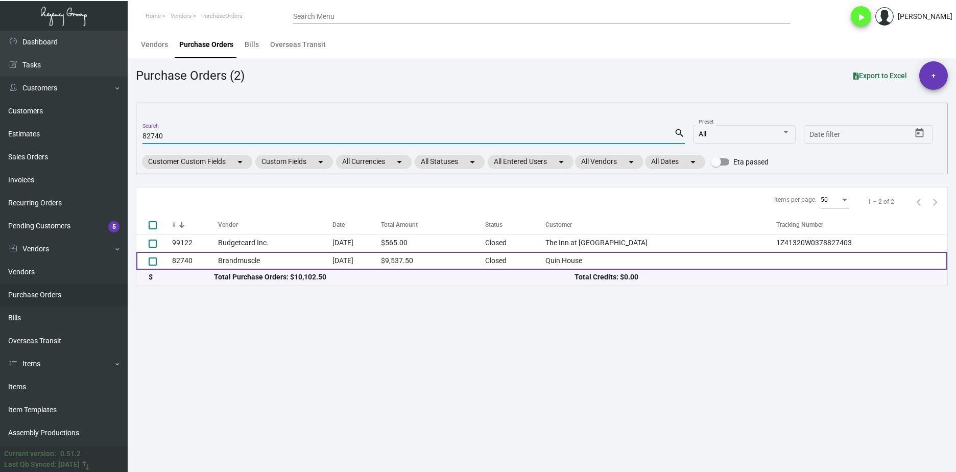
click at [196, 260] on td "82740" at bounding box center [195, 261] width 46 height 18
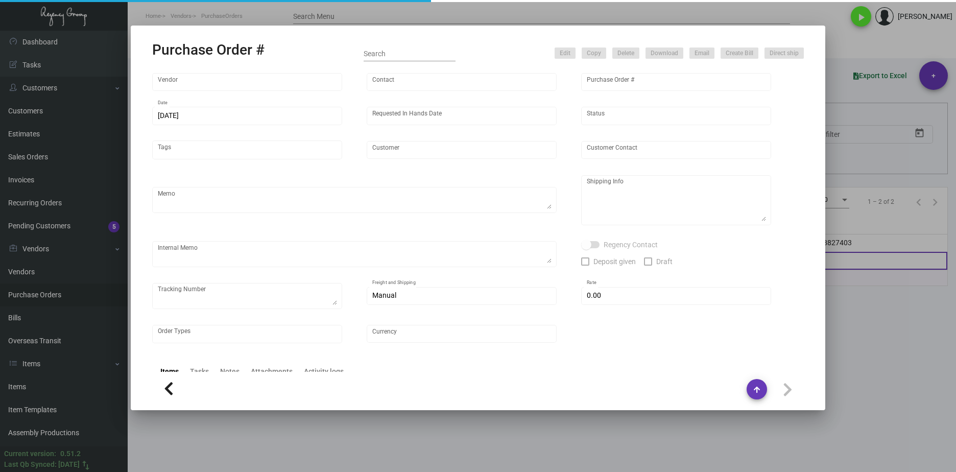
type input "Brandmuscle"
type input "[PERSON_NAME]"
type input "82740"
type input "[DATE]"
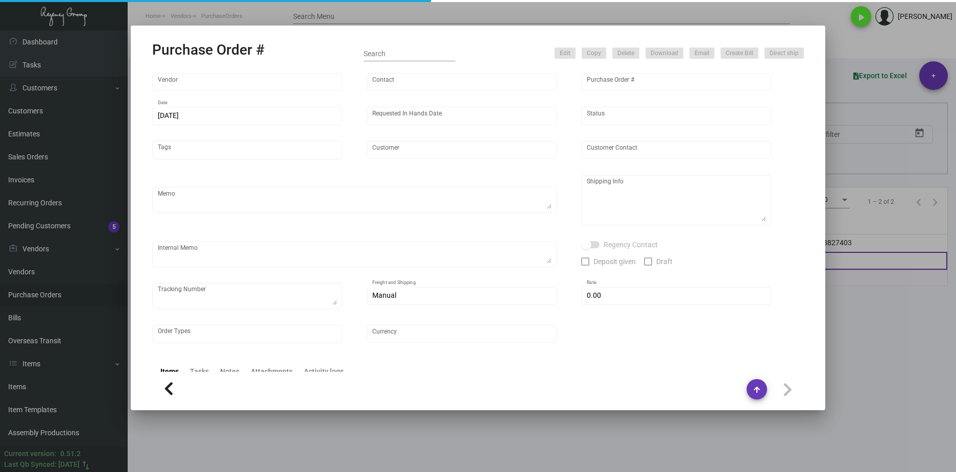
type input "Quin House"
type textarea "Refer to PO for pre-production sample, #82047. Ship via UPS Ground Acct# 1AY276."
type textarea "Regency Group NJ [PERSON_NAME] [STREET_ADDRESS]"
type textarea "HOLD SHIPPING TO THE HOTEL TILL GIVEN THE GREEN LIGHT"
checkbox input "true"
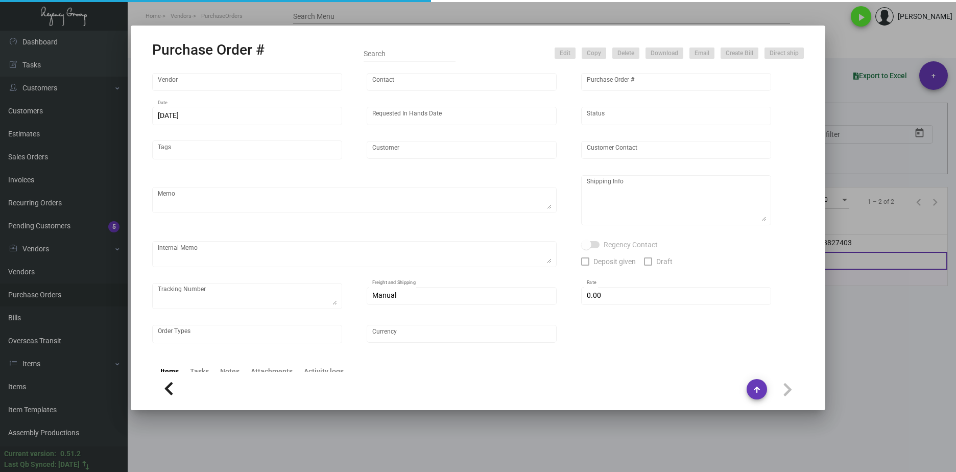
type input "$ 0.00"
type input "United States Dollar $"
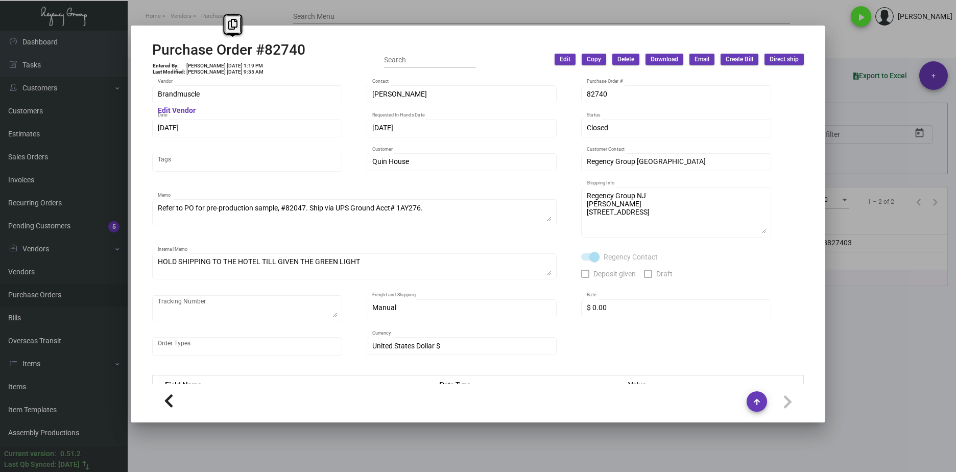
drag, startPoint x: 302, startPoint y: 51, endPoint x: 143, endPoint y: 43, distance: 158.5
click at [143, 43] on mat-dialog-container "Purchase Order #82740 Entered By: [PERSON_NAME] [DATE] 1:19 PM Last Modified: […" at bounding box center [478, 224] width 694 height 397
copy h2 "Purchase Order #82740"
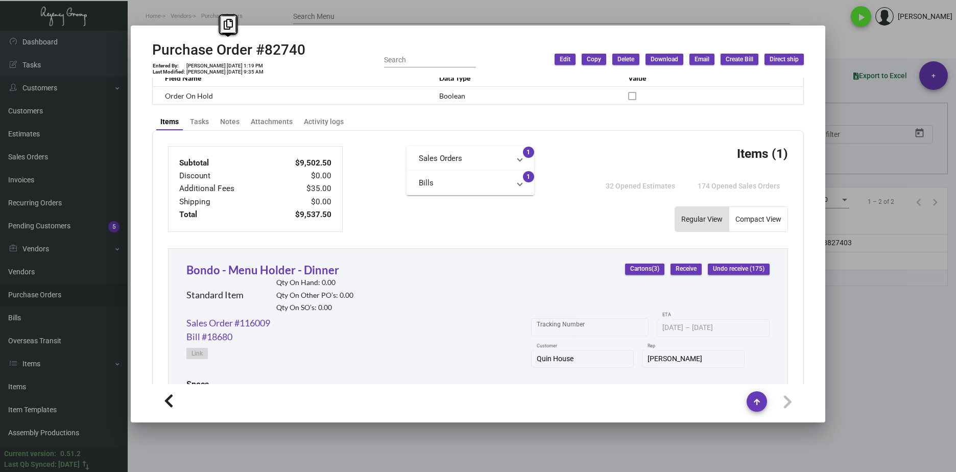
scroll to position [502, 0]
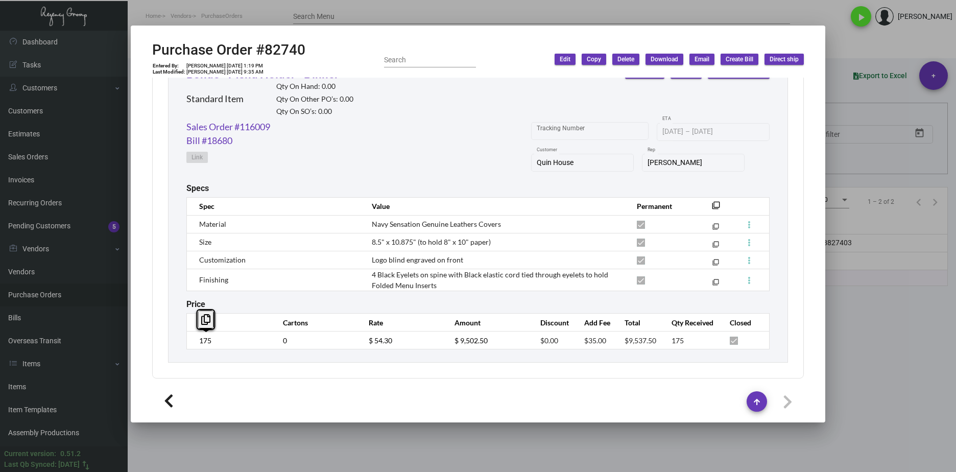
click at [189, 345] on td "175" at bounding box center [230, 340] width 86 height 18
click at [350, 343] on tr "175 0 $ 54.30 $ 9,502.50 $0.00 $35.00 $9,537.50 175" at bounding box center [478, 340] width 583 height 18
click at [294, 125] on div "Sales Order #116009 Bill #18680 Link Tracking Number [DATE] [DATE] – [DATE] ETA…" at bounding box center [477, 151] width 583 height 63
click at [257, 127] on link "Sales Order #116009" at bounding box center [228, 127] width 84 height 14
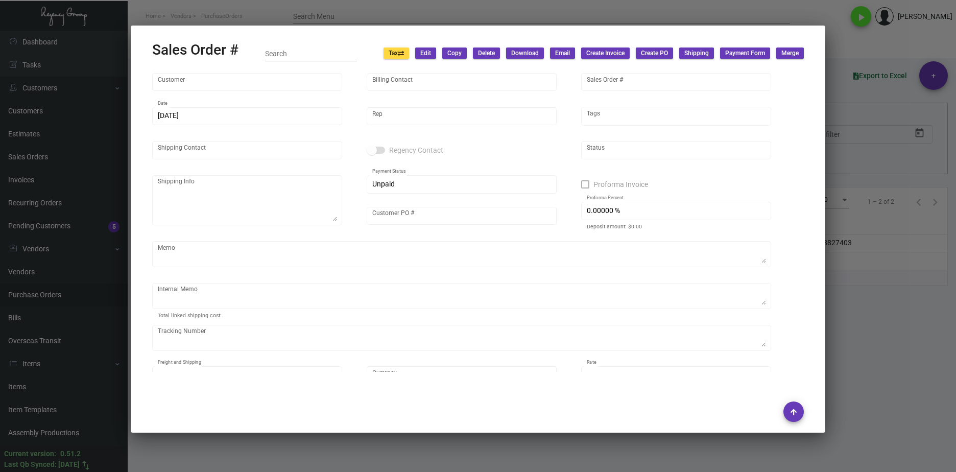
type input "Quin House"
type input "Hexagon Properties c/o [PERSON_NAME]"
type input "116009"
type input "[DATE]"
type input "[PERSON_NAME]"
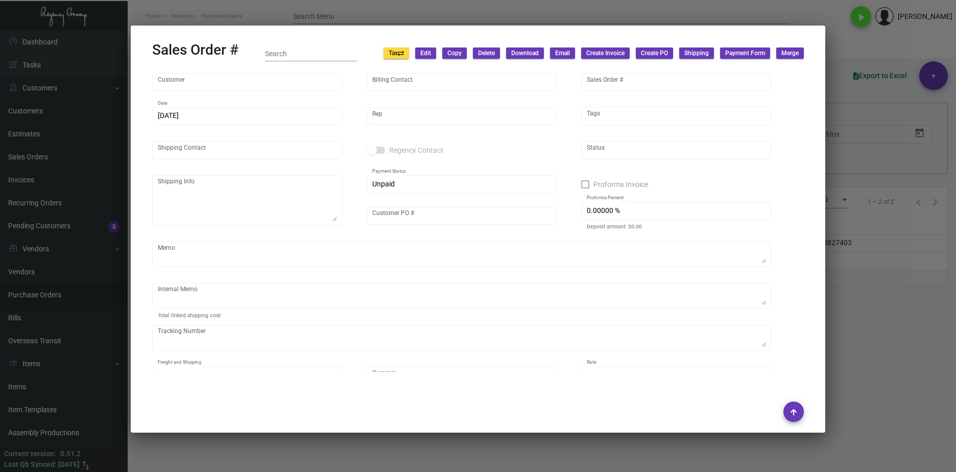
type input "[PERSON_NAME]"
type textarea "Quin House [PERSON_NAME] [STREET_ADDRESS]"
type input "*PENDING*"
checkbox input "true"
type input "39.48345 %"
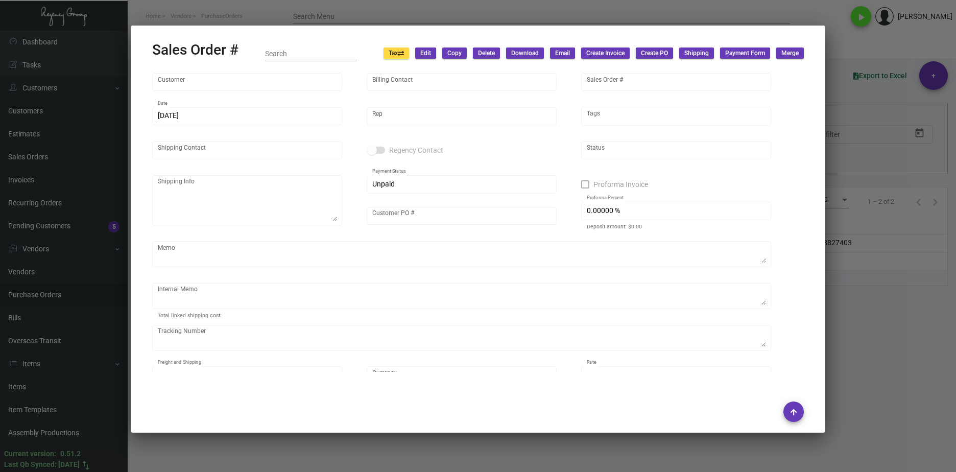
type textarea "HOLD SHIPPING TO THE HOTEL TILL GIVEN THE GREEN LIGHT Door Mats $103.36 cost is…"
type textarea "1Z1AY2760393955332"
type input "United States Dollar $"
type input "$ 0.00"
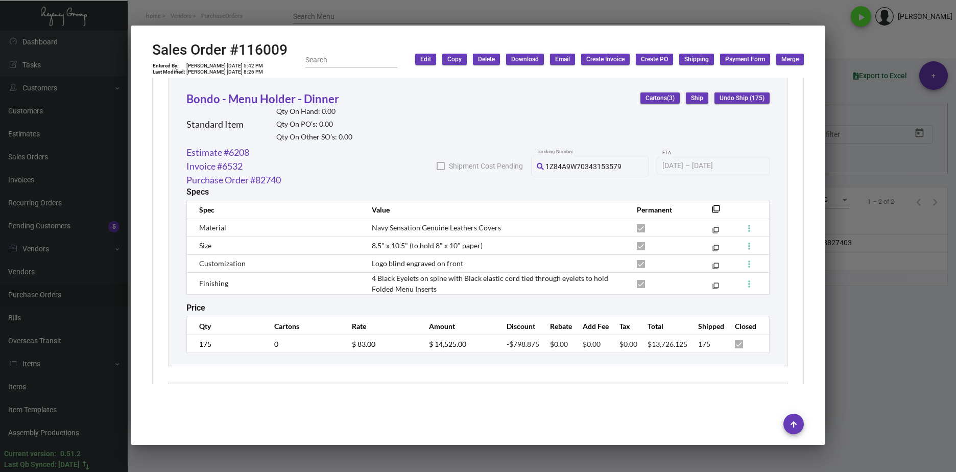
scroll to position [7835, 0]
click at [325, 349] on tr "175 0 $ 83.00 $ 14,525.00 -$798.875 $0.00 $0.00 $0.00 $13,726.125 175" at bounding box center [478, 344] width 583 height 18
